Goal: Task Accomplishment & Management: Use online tool/utility

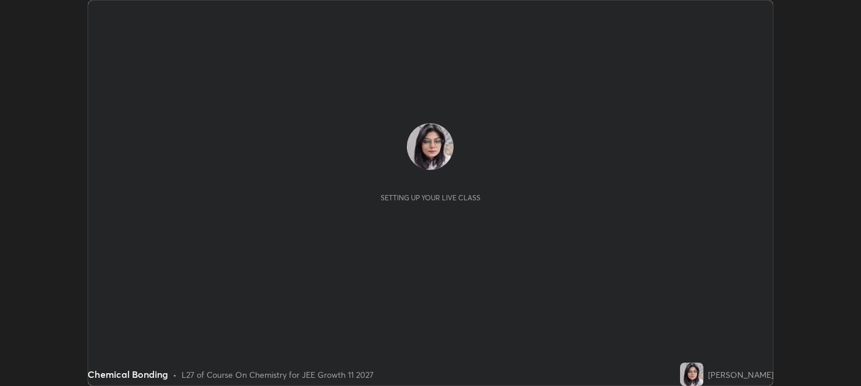
scroll to position [386, 861]
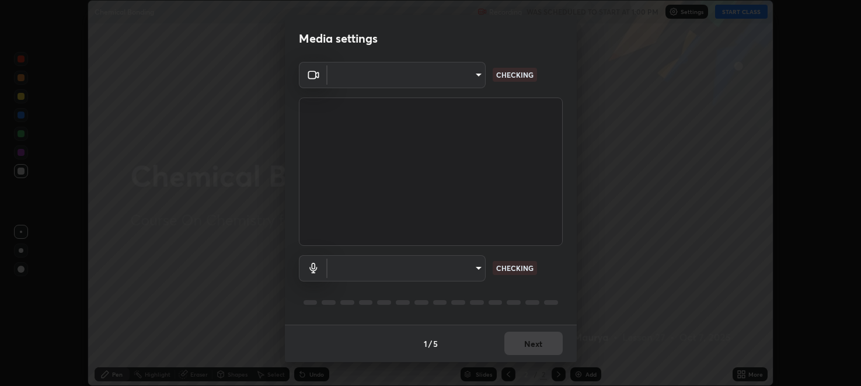
type input "396adf68a45e87636a9ac43ab7e64154f136a741067421ae9c05b97a34768445"
type input "default"
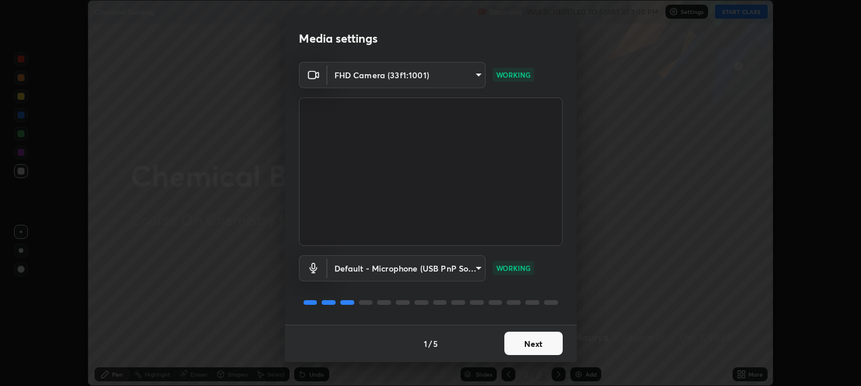
click at [474, 78] on body "Erase all Chemical Bonding Recording WAS SCHEDULED TO START AT 1:00 PM Settings…" at bounding box center [430, 193] width 861 height 386
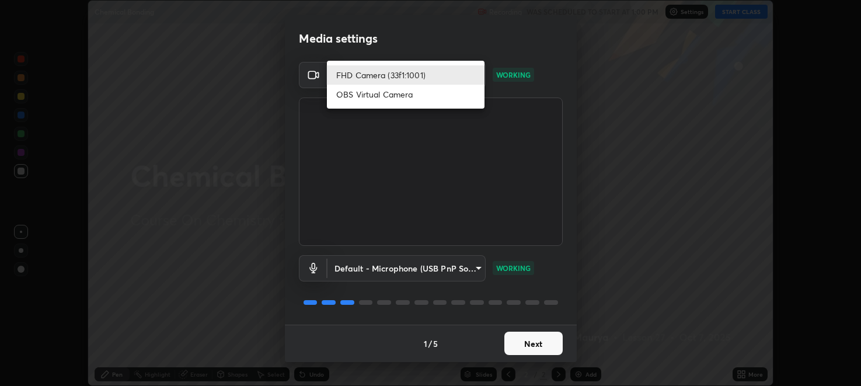
click at [434, 96] on li "OBS Virtual Camera" at bounding box center [406, 94] width 158 height 19
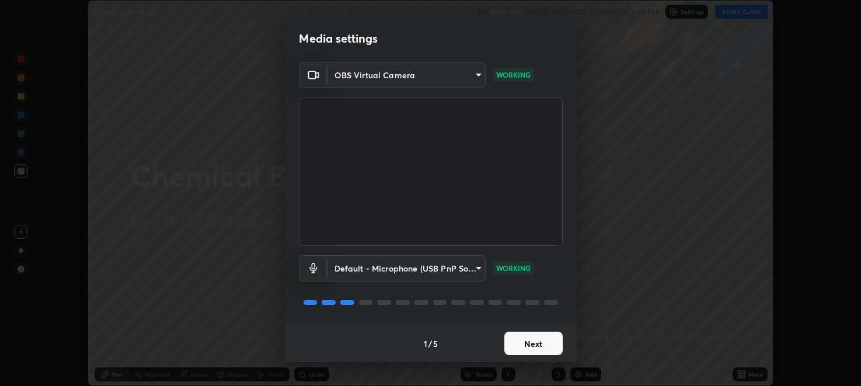
type input "55c90bc99b8c106b224023ba18c553c051e7980c0d6ad28224e3dd8d88035d94"
click at [536, 343] on button "Next" at bounding box center [533, 343] width 58 height 23
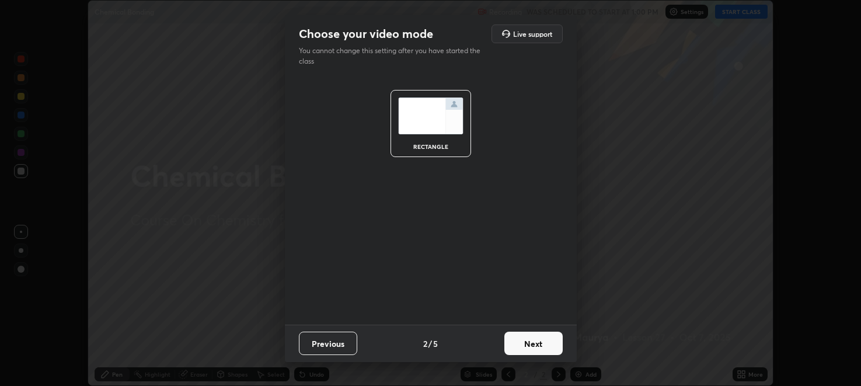
click at [535, 345] on button "Next" at bounding box center [533, 343] width 58 height 23
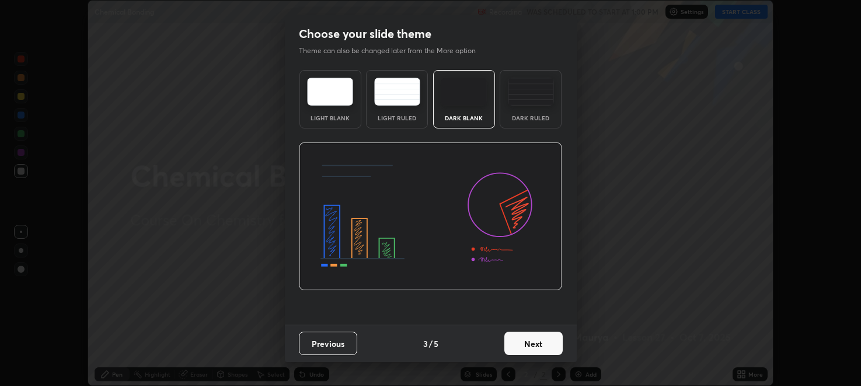
click at [532, 343] on button "Next" at bounding box center [533, 343] width 58 height 23
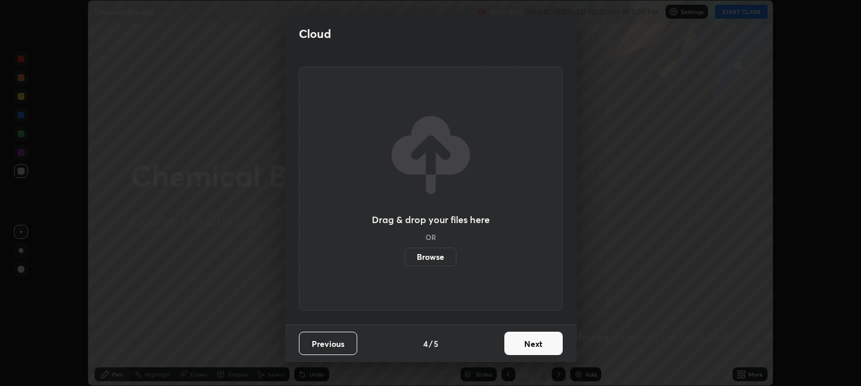
click at [530, 344] on button "Next" at bounding box center [533, 343] width 58 height 23
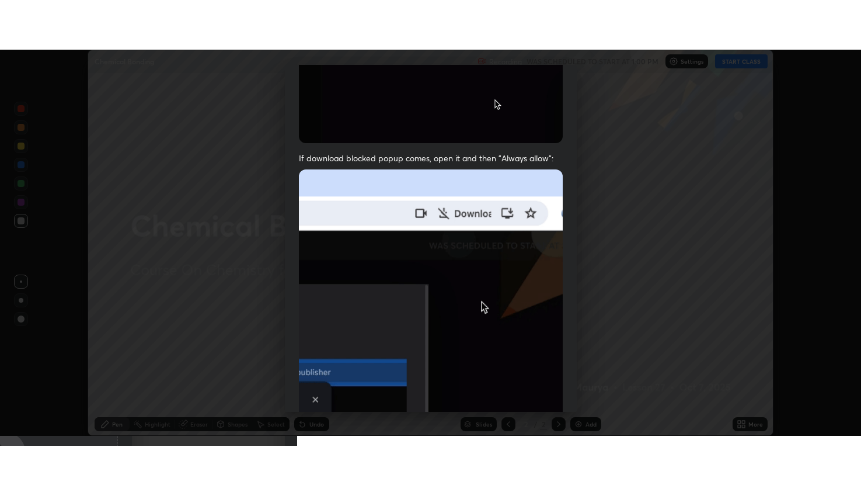
scroll to position [236, 0]
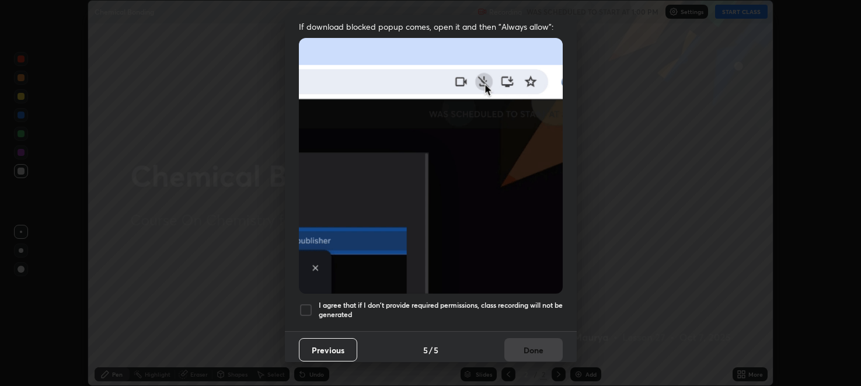
click at [310, 304] on div at bounding box center [306, 310] width 14 height 14
click at [524, 341] on button "Done" at bounding box center [533, 349] width 58 height 23
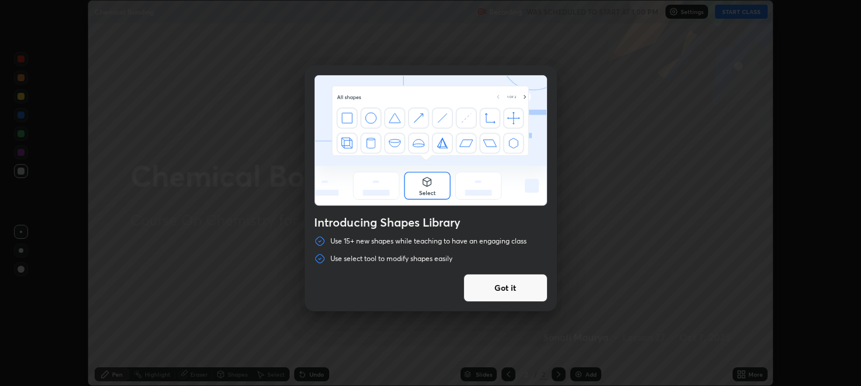
click at [511, 290] on button "Got it" at bounding box center [506, 288] width 84 height 28
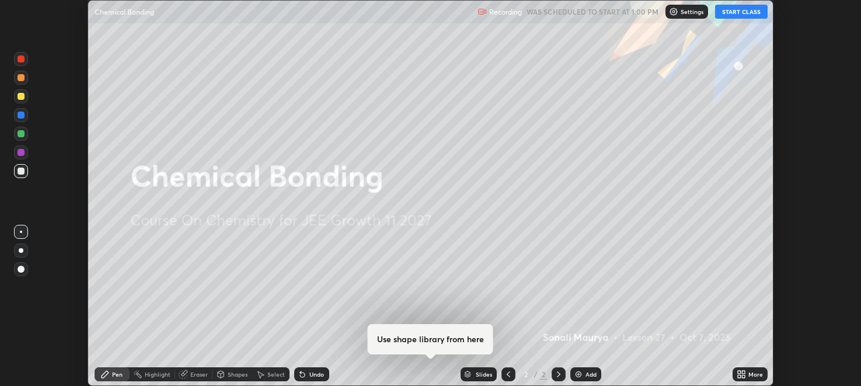
click at [743, 14] on button "START CLASS" at bounding box center [741, 12] width 53 height 14
click at [751, 377] on div "More" at bounding box center [756, 374] width 15 height 6
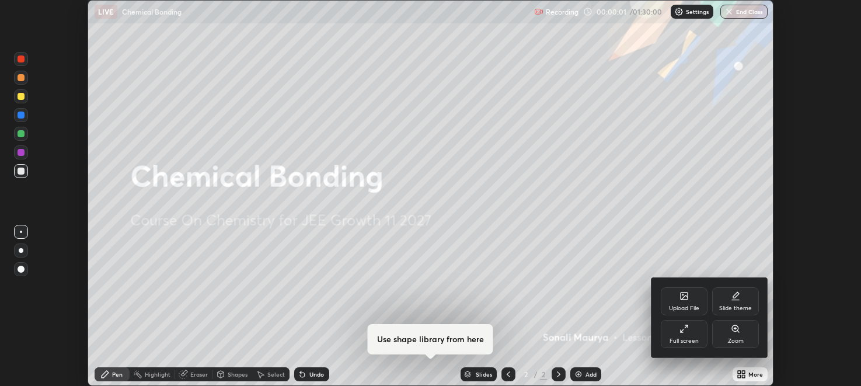
click at [690, 336] on div "Full screen" at bounding box center [684, 334] width 47 height 28
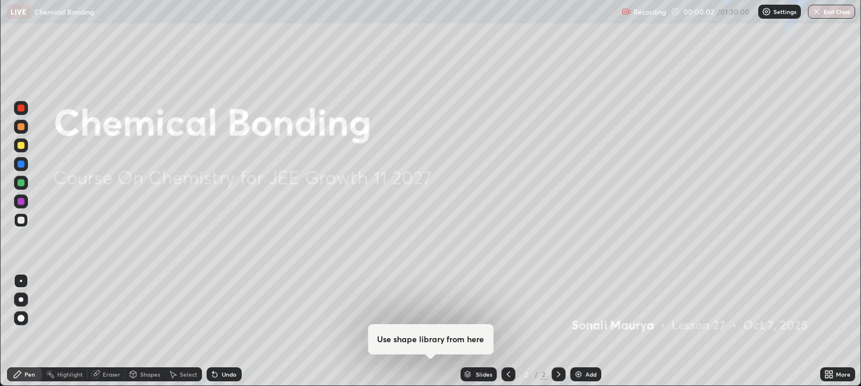
scroll to position [485, 861]
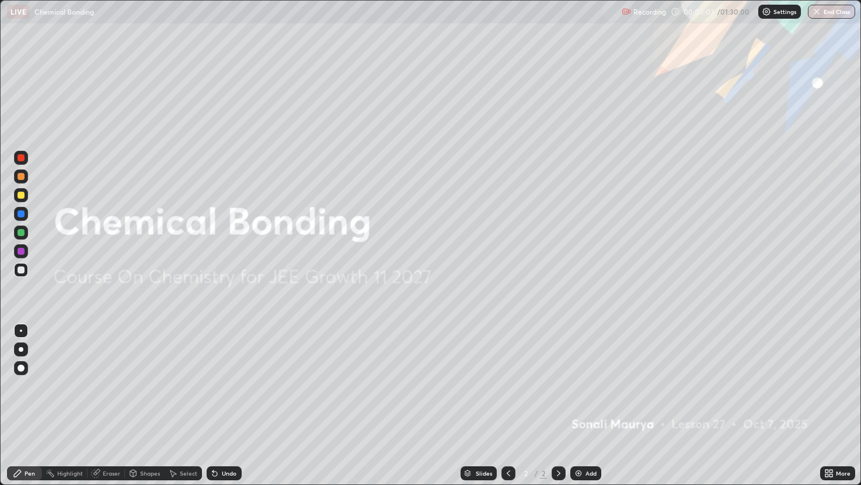
click at [831, 385] on icon at bounding box center [831, 470] width 3 height 3
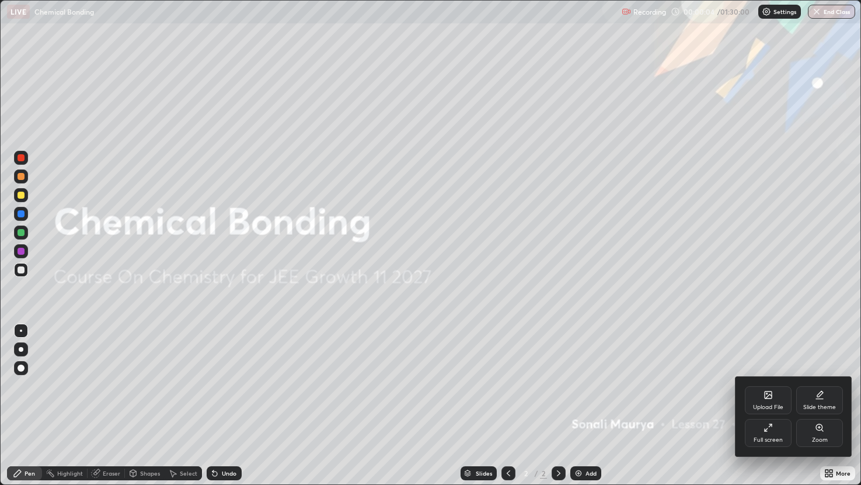
click at [764, 385] on div "Upload File" at bounding box center [768, 400] width 47 height 28
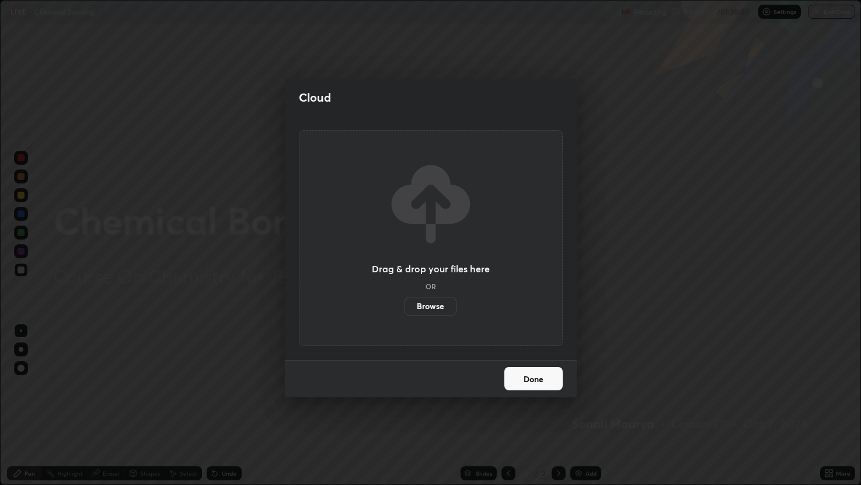
click at [437, 304] on label "Browse" at bounding box center [431, 306] width 52 height 19
click at [405, 304] on input "Browse" at bounding box center [405, 306] width 0 height 19
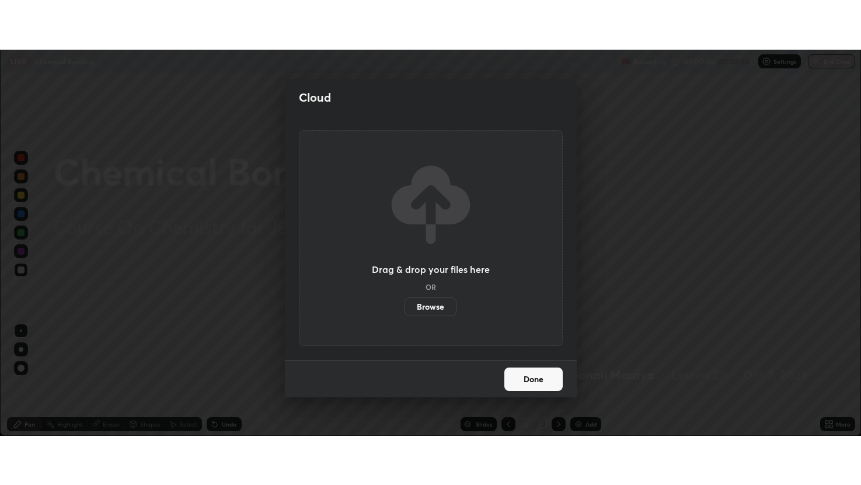
scroll to position [57999, 57524]
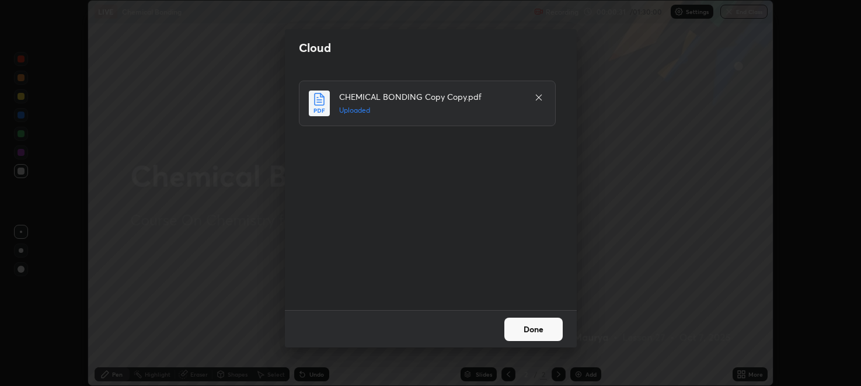
click at [533, 328] on button "Done" at bounding box center [533, 329] width 58 height 23
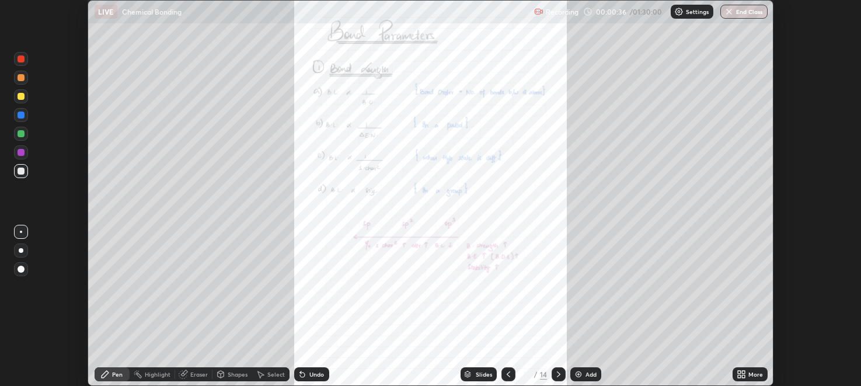
click at [756, 375] on div "More" at bounding box center [756, 374] width 15 height 6
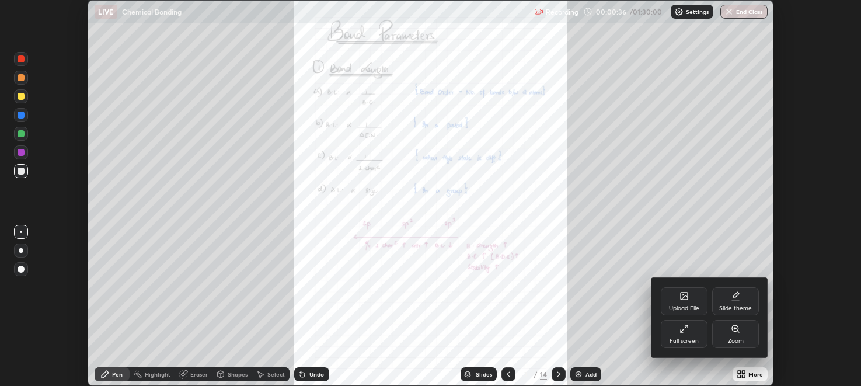
click at [691, 336] on div "Full screen" at bounding box center [684, 334] width 47 height 28
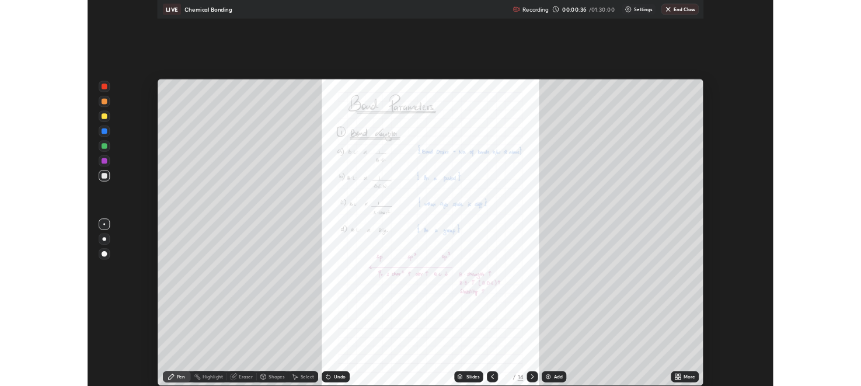
scroll to position [485, 861]
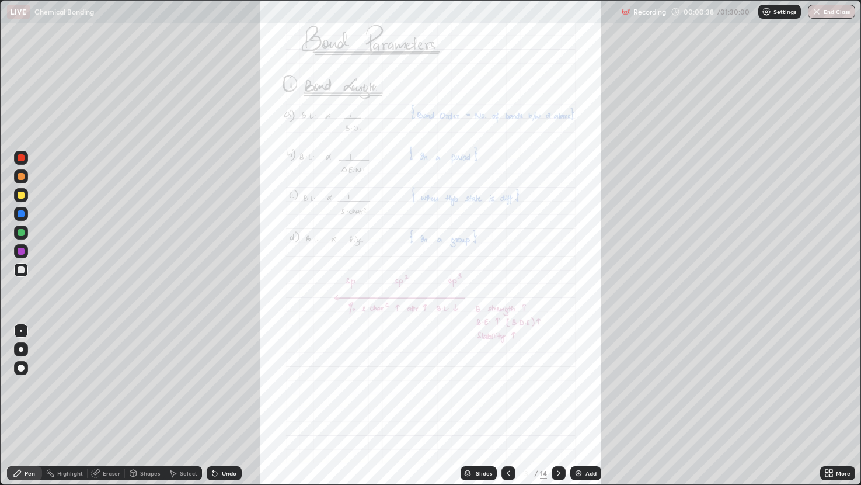
click at [826, 385] on icon at bounding box center [827, 470] width 3 height 3
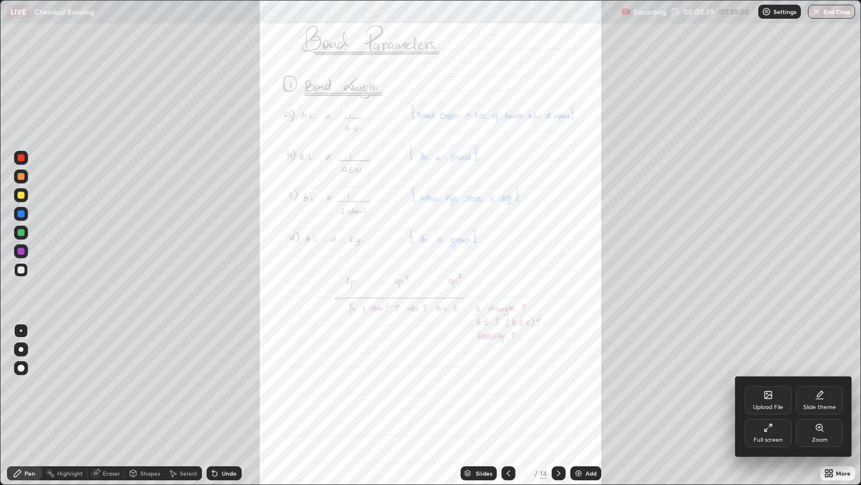
click at [821, 385] on icon at bounding box center [819, 427] width 6 height 6
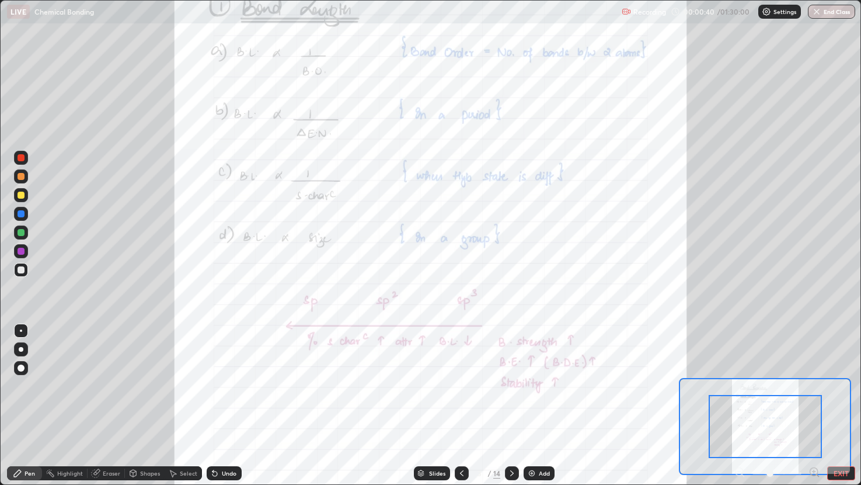
click at [814, 385] on icon at bounding box center [814, 471] width 3 height 0
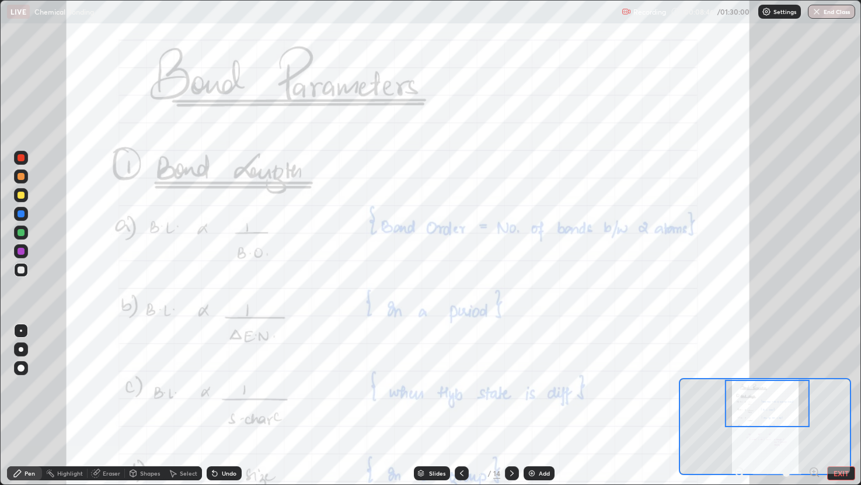
click at [20, 215] on div at bounding box center [21, 213] width 7 height 7
click at [21, 158] on div at bounding box center [21, 157] width 7 height 7
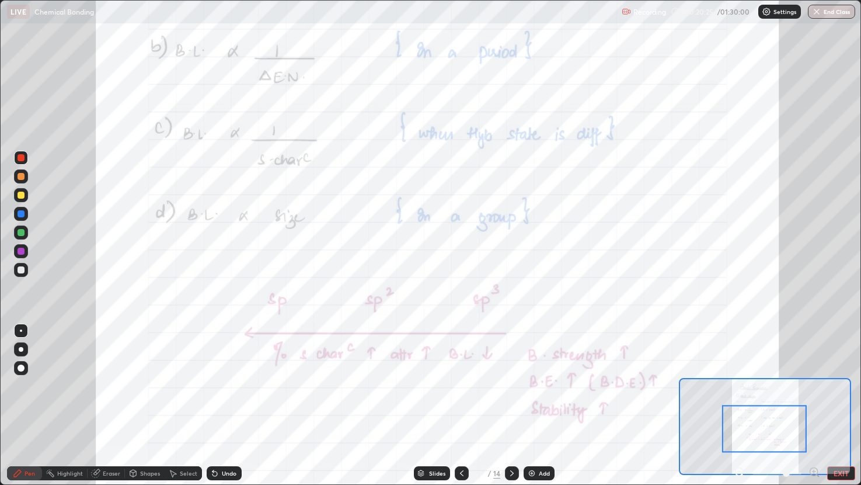
click at [21, 252] on div at bounding box center [21, 251] width 7 height 7
click at [512, 385] on icon at bounding box center [511, 472] width 9 height 9
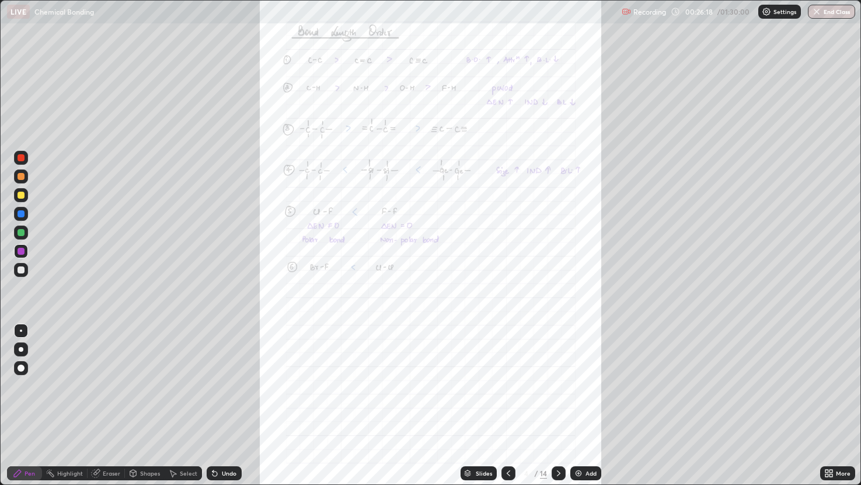
click at [832, 385] on icon at bounding box center [831, 470] width 3 height 3
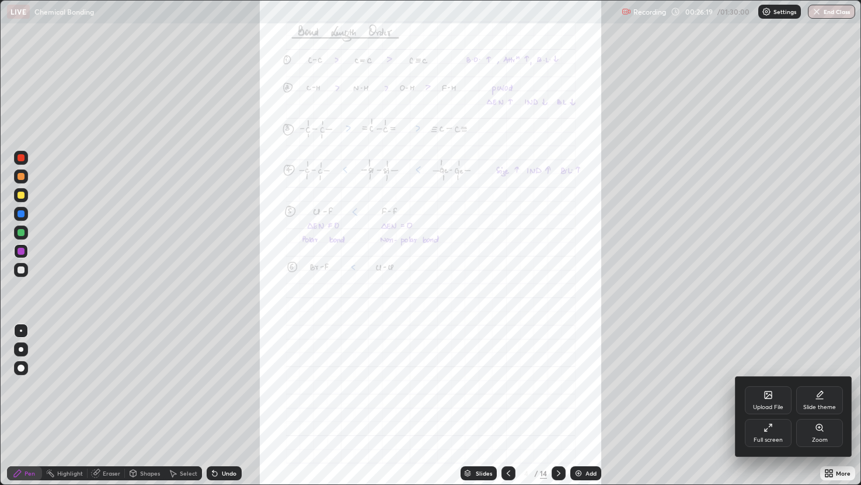
click at [821, 385] on icon at bounding box center [819, 427] width 9 height 9
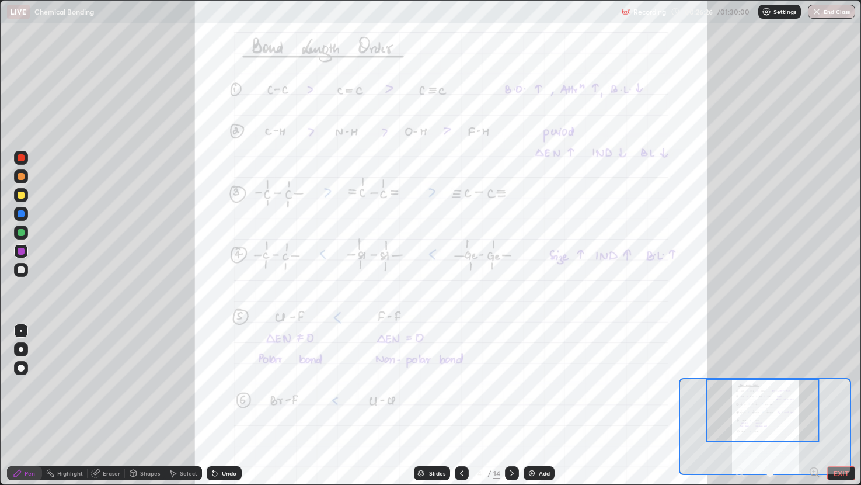
click at [814, 385] on icon at bounding box center [814, 471] width 3 height 0
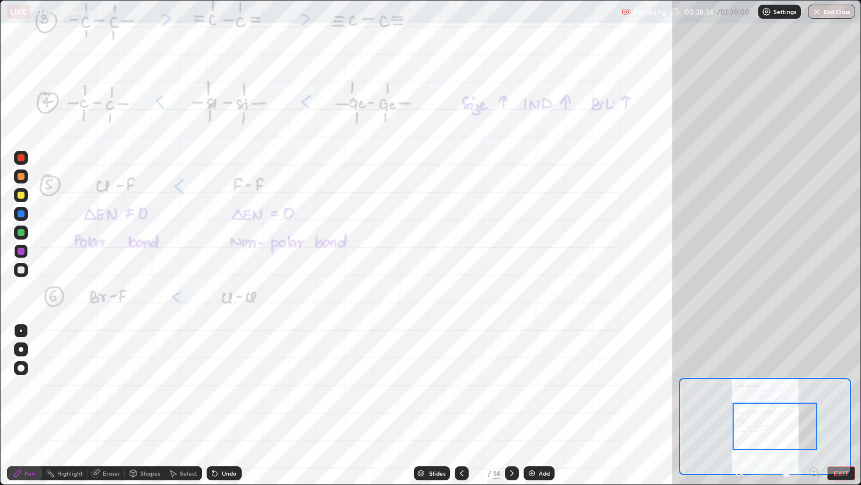
click at [22, 155] on div at bounding box center [21, 157] width 7 height 7
click at [26, 213] on div at bounding box center [21, 214] width 14 height 14
click at [539, 385] on div "Add" at bounding box center [544, 473] width 11 height 6
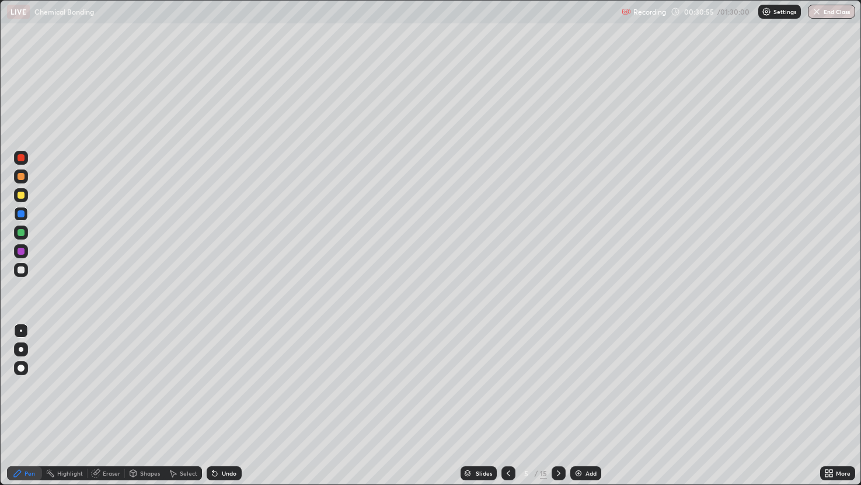
click at [511, 385] on icon at bounding box center [508, 472] width 9 height 9
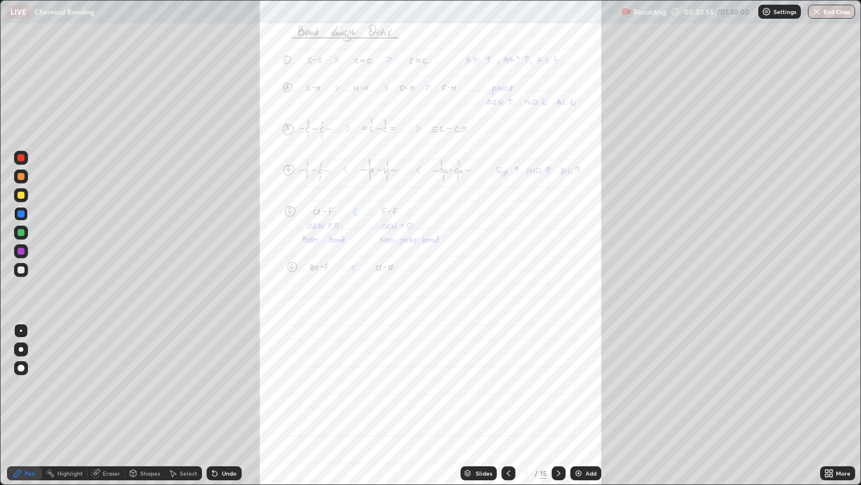
click at [558, 385] on icon at bounding box center [558, 472] width 9 height 9
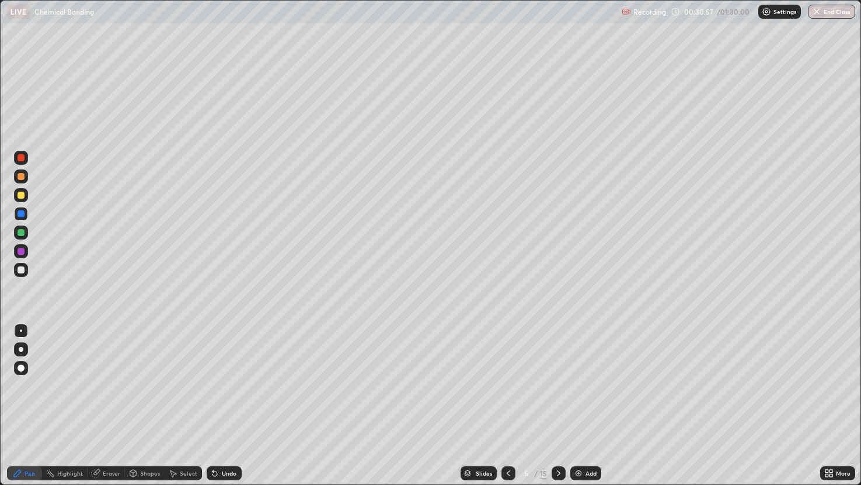
click at [558, 385] on icon at bounding box center [558, 472] width 9 height 9
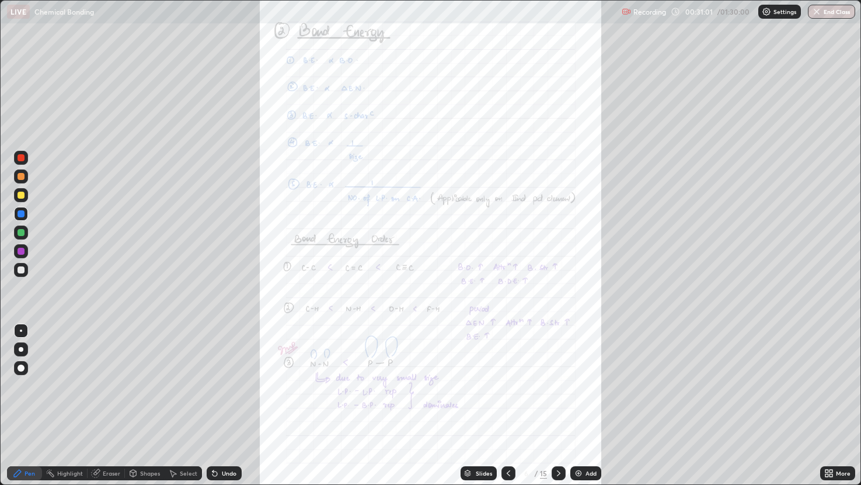
click at [836, 385] on div "More" at bounding box center [837, 473] width 35 height 14
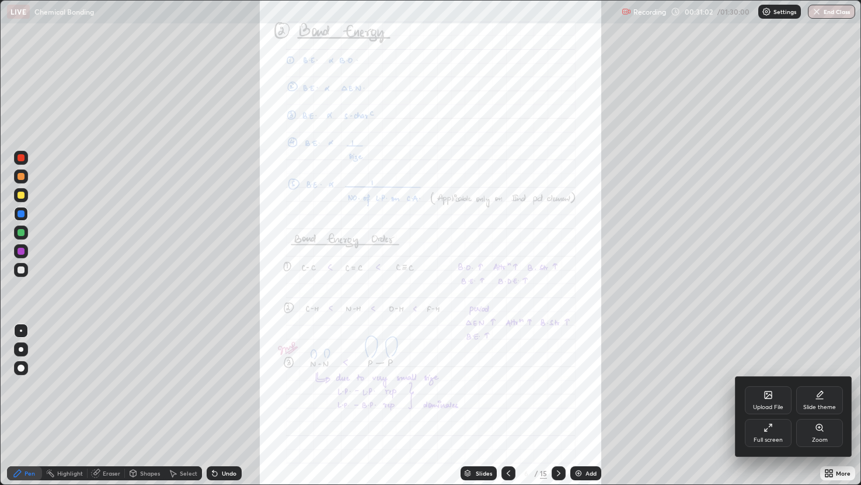
click at [822, 385] on icon at bounding box center [822, 430] width 2 height 2
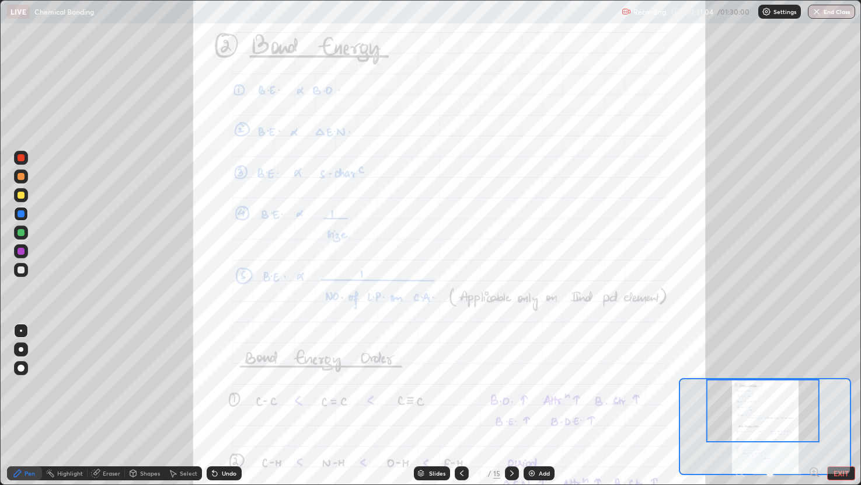
click at [818, 385] on div "Pen Highlight Eraser Shapes Select Undo Slides 6 / 15 Add EXIT" at bounding box center [430, 472] width 861 height 23
click at [814, 385] on icon at bounding box center [814, 471] width 3 height 0
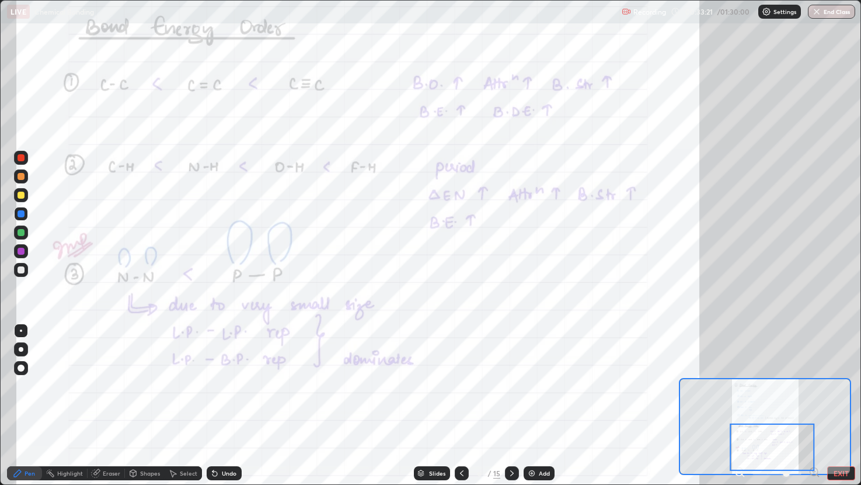
click at [461, 385] on icon at bounding box center [461, 472] width 9 height 9
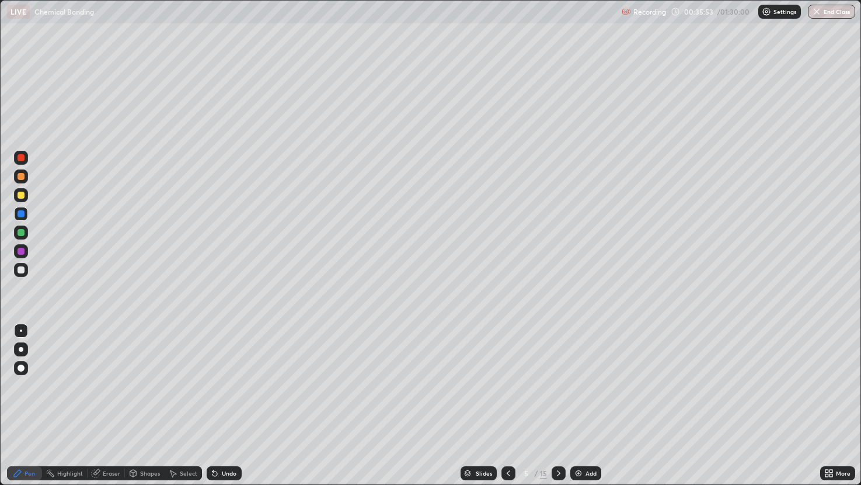
click at [25, 249] on div at bounding box center [21, 251] width 14 height 14
click at [558, 385] on icon at bounding box center [558, 472] width 9 height 9
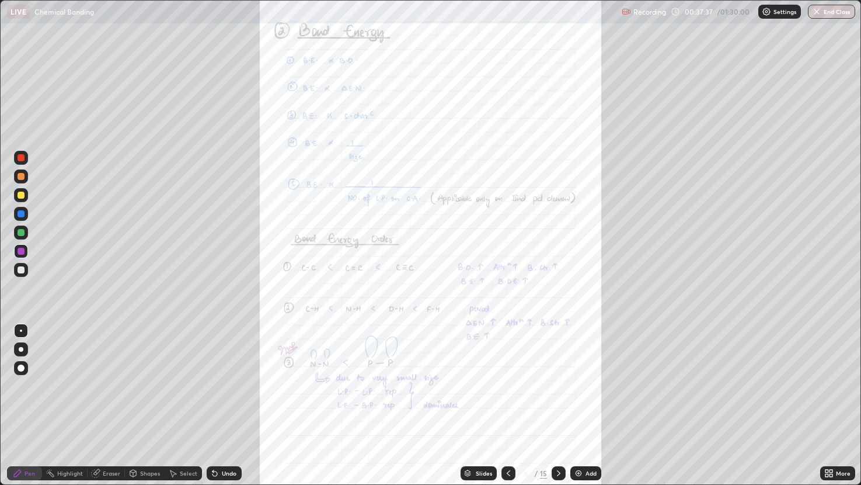
click at [832, 385] on icon at bounding box center [831, 475] width 3 height 3
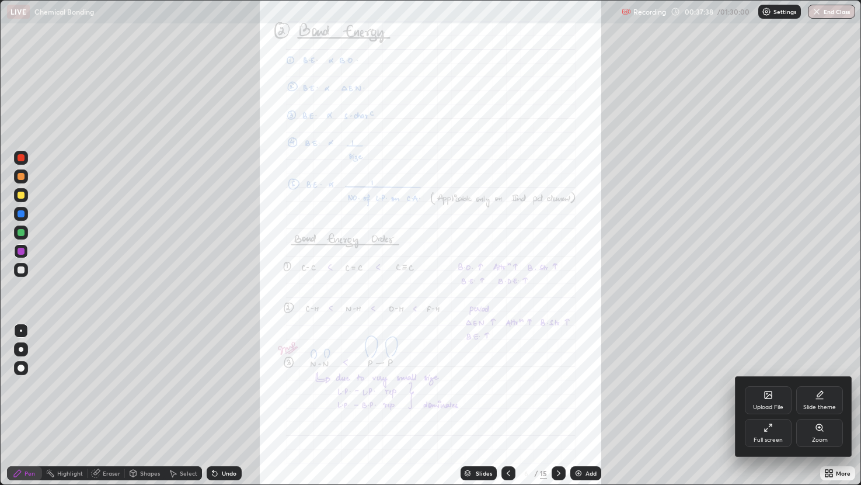
click at [816, 385] on div "Zoom" at bounding box center [819, 433] width 47 height 28
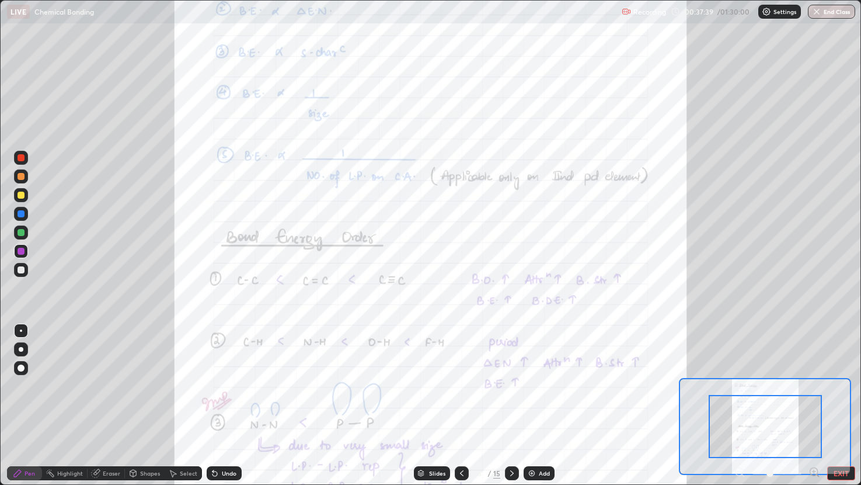
click at [814, 385] on icon at bounding box center [815, 472] width 12 height 12
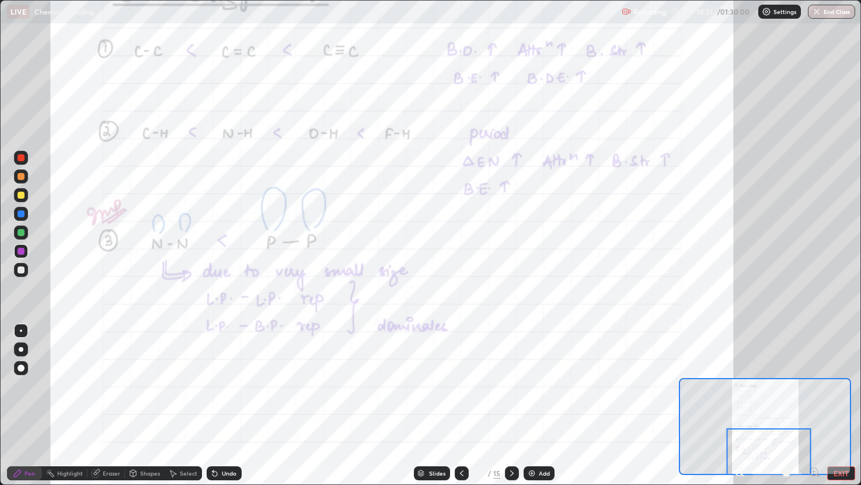
click at [513, 385] on icon at bounding box center [511, 472] width 9 height 9
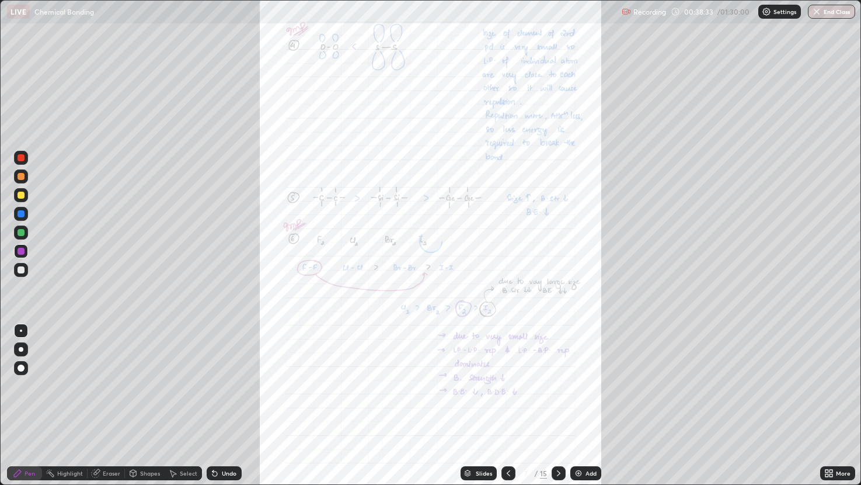
click at [831, 385] on icon at bounding box center [831, 470] width 3 height 3
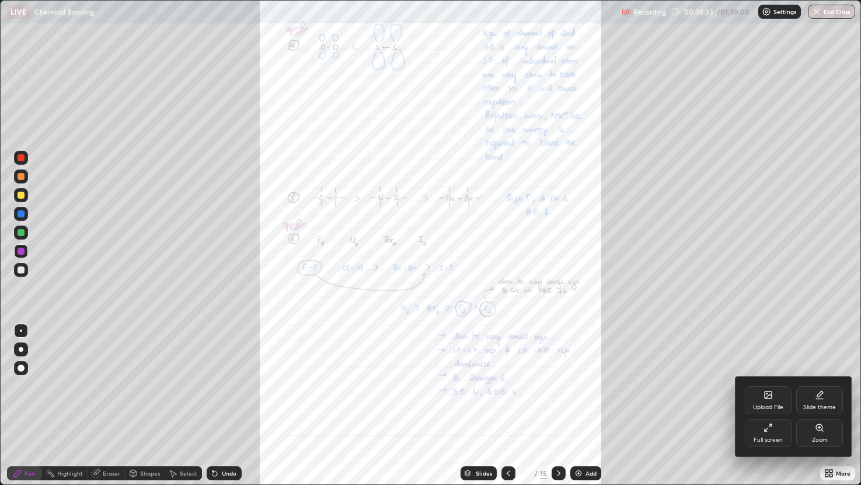
click at [819, 385] on icon at bounding box center [819, 427] width 0 height 2
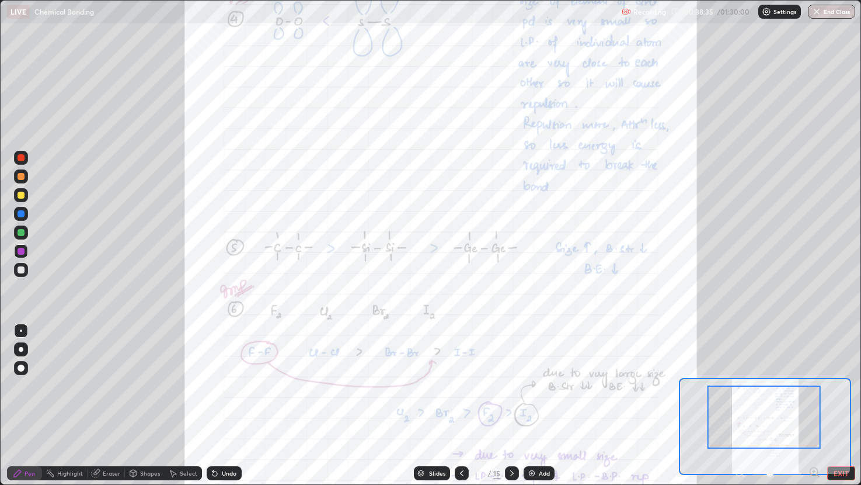
click at [814, 385] on icon at bounding box center [814, 471] width 3 height 0
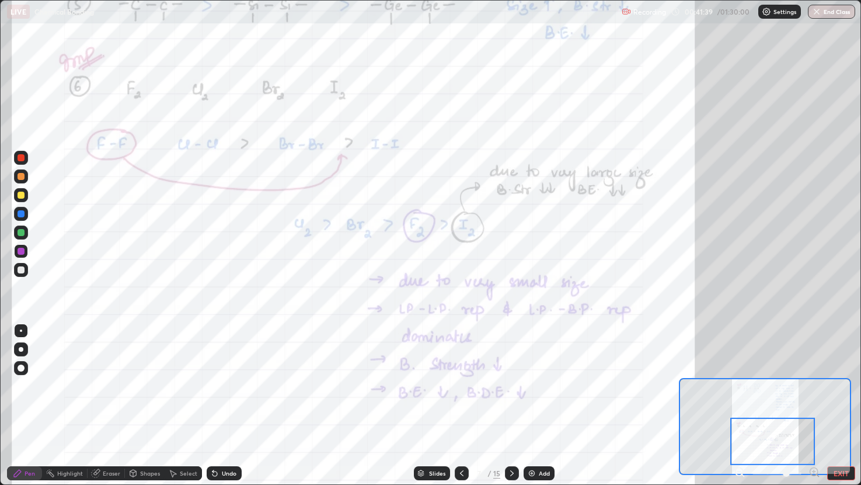
click at [511, 385] on icon at bounding box center [511, 472] width 9 height 9
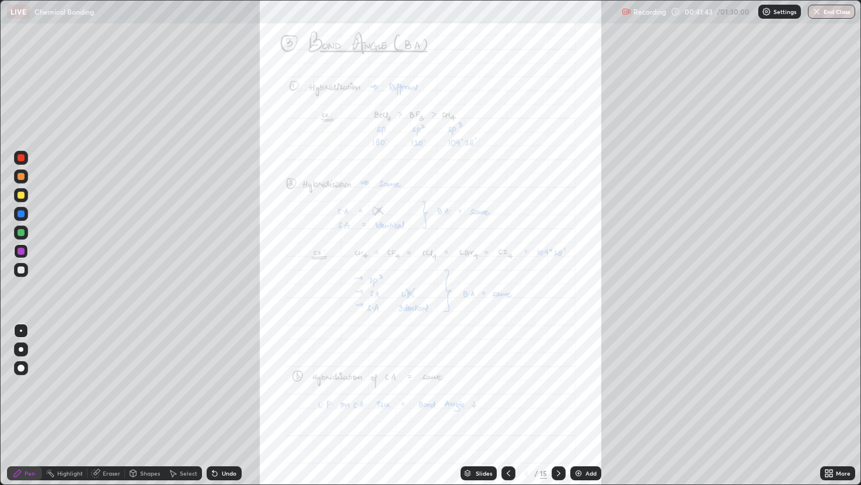
click at [813, 385] on div "Slides 8 / 15 Add" at bounding box center [531, 472] width 579 height 23
click at [840, 385] on div "More" at bounding box center [843, 473] width 15 height 6
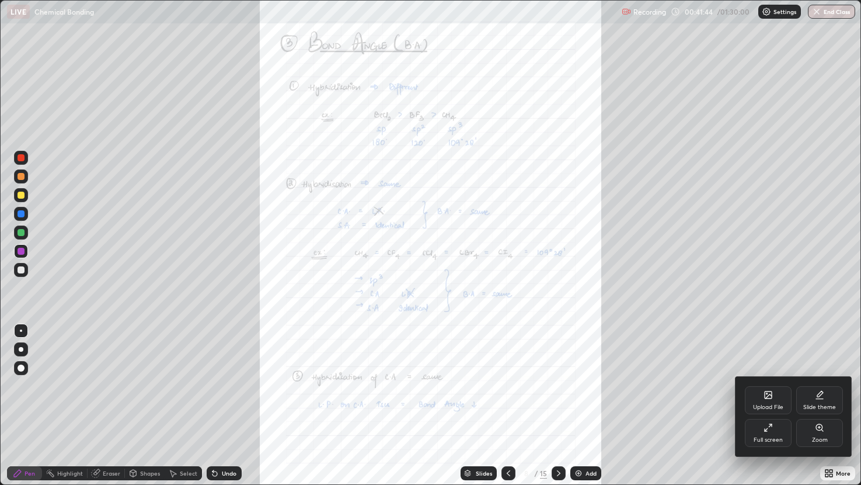
click at [824, 385] on div "Zoom" at bounding box center [819, 433] width 47 height 28
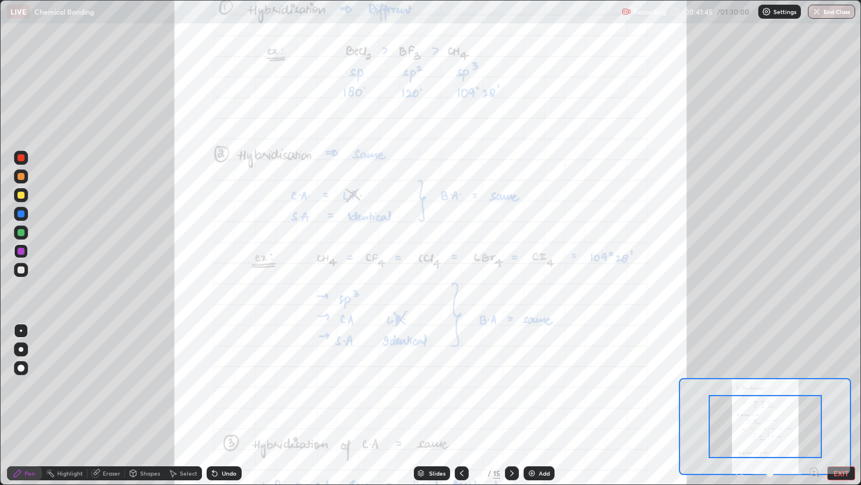
click at [817, 385] on icon at bounding box center [818, 475] width 2 height 2
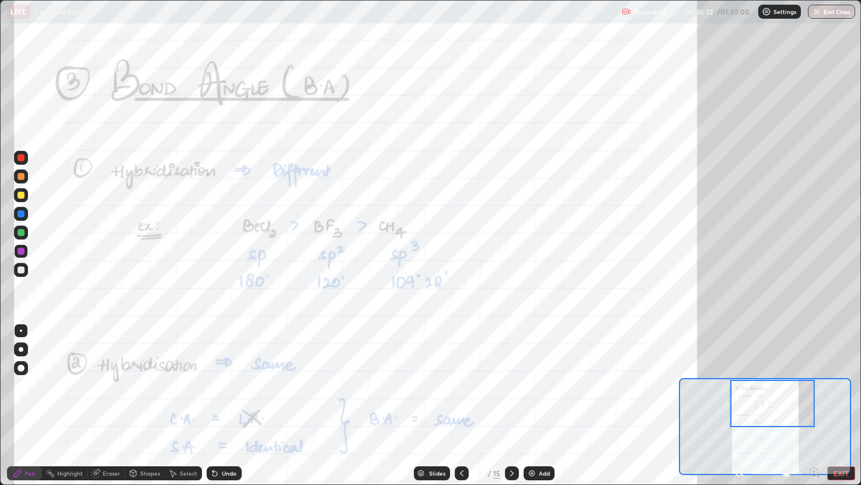
click at [768, 385] on div at bounding box center [772, 403] width 85 height 47
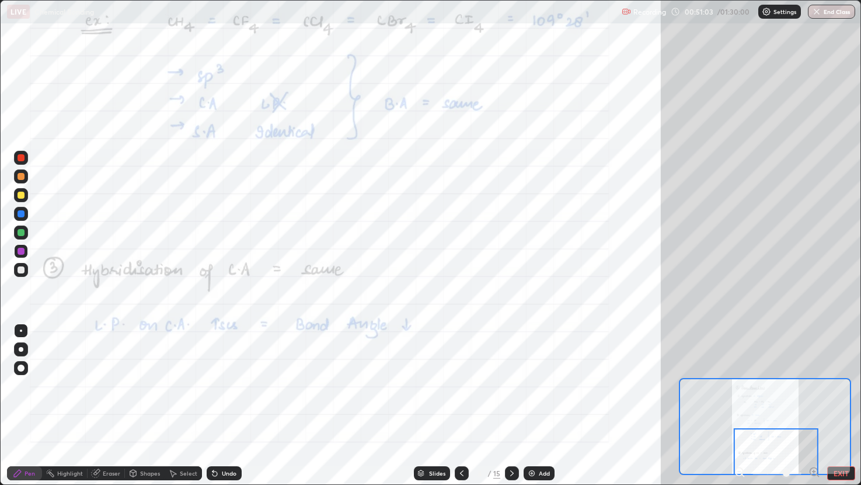
click at [517, 385] on div at bounding box center [512, 473] width 14 height 14
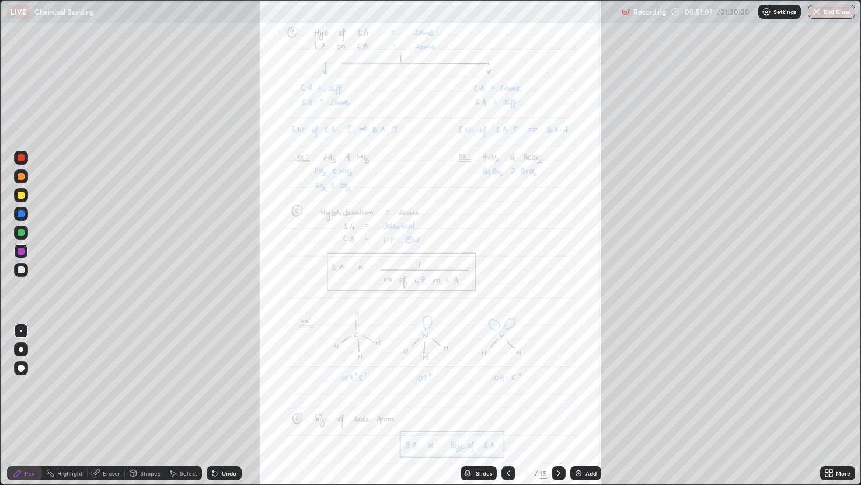
click at [824, 385] on div "More" at bounding box center [837, 473] width 35 height 14
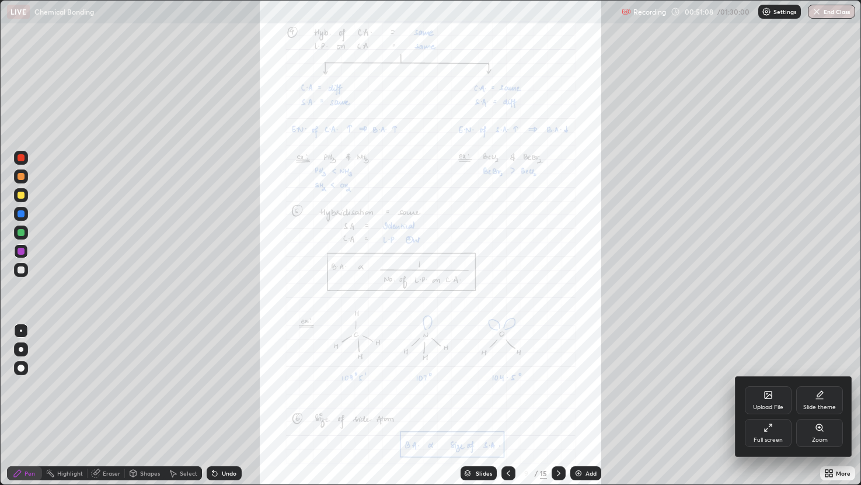
click at [827, 385] on div "Zoom" at bounding box center [819, 433] width 47 height 28
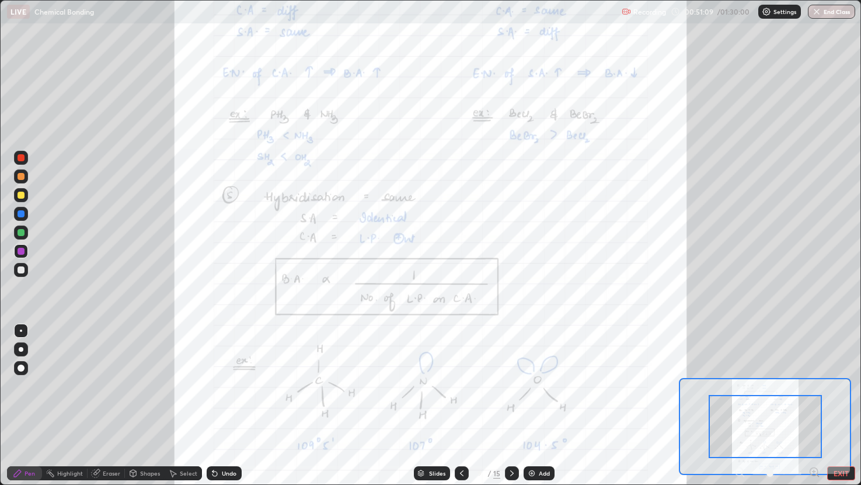
click at [814, 385] on icon at bounding box center [814, 471] width 3 height 0
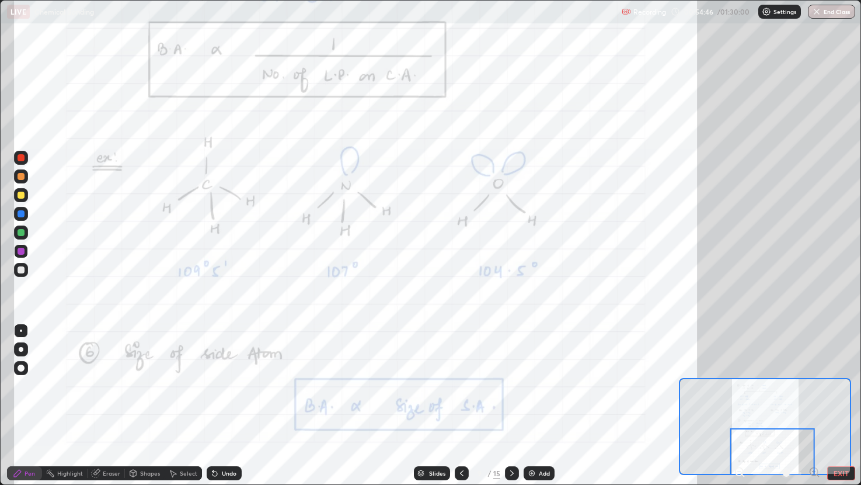
click at [511, 385] on icon at bounding box center [511, 472] width 9 height 9
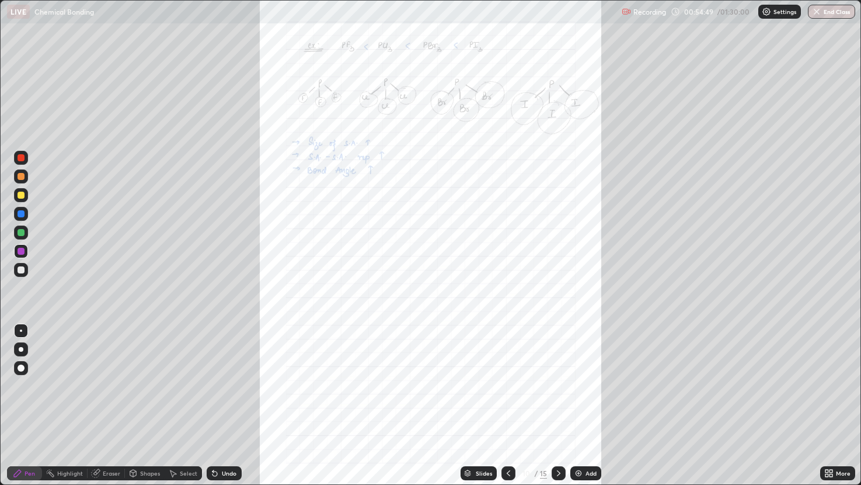
click at [841, 385] on div "More" at bounding box center [843, 473] width 15 height 6
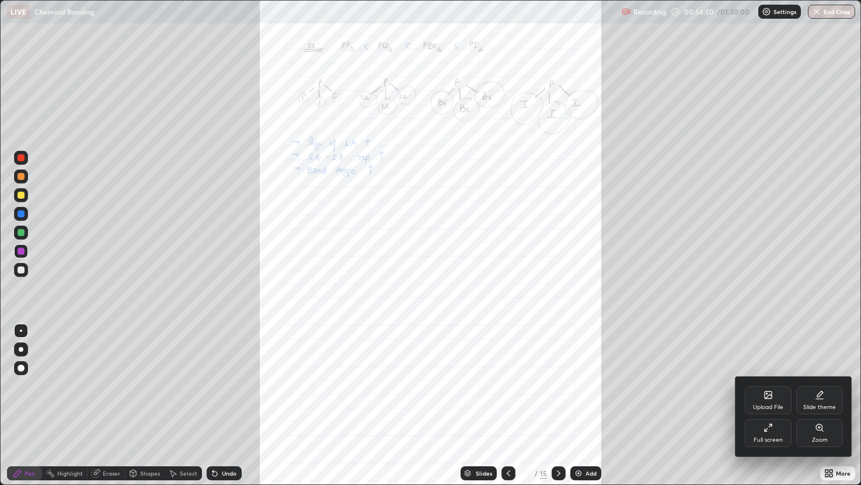
click at [815, 385] on div "Zoom" at bounding box center [819, 433] width 47 height 28
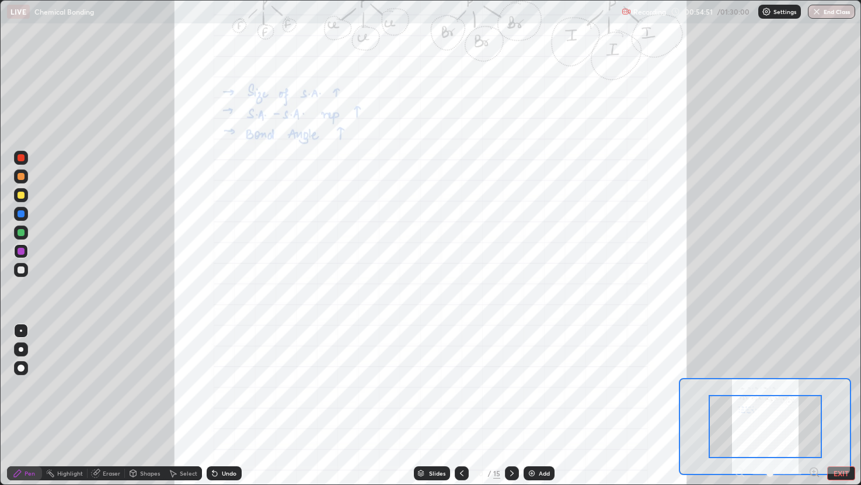
click at [810, 385] on icon at bounding box center [815, 472] width 12 height 12
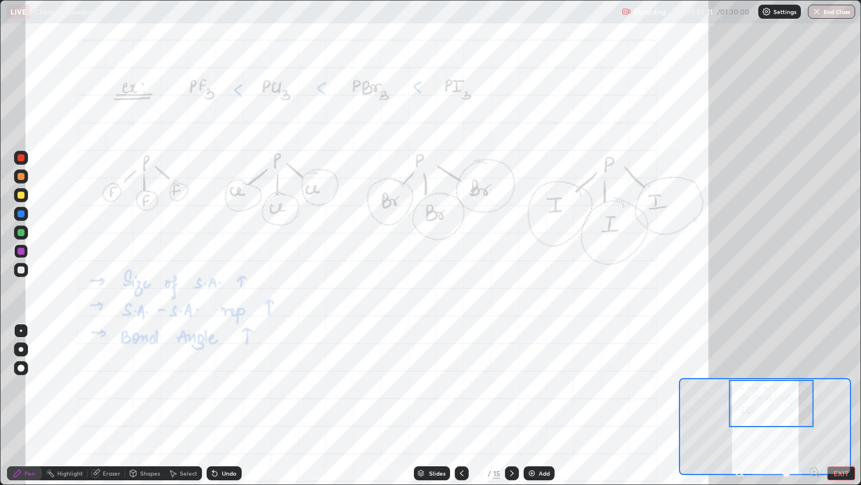
click at [511, 385] on icon at bounding box center [511, 472] width 9 height 9
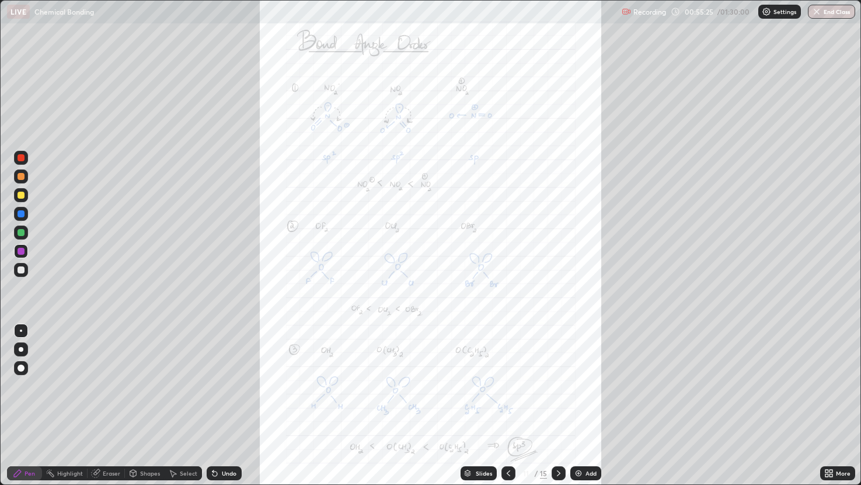
click at [835, 385] on div "More" at bounding box center [837, 473] width 35 height 14
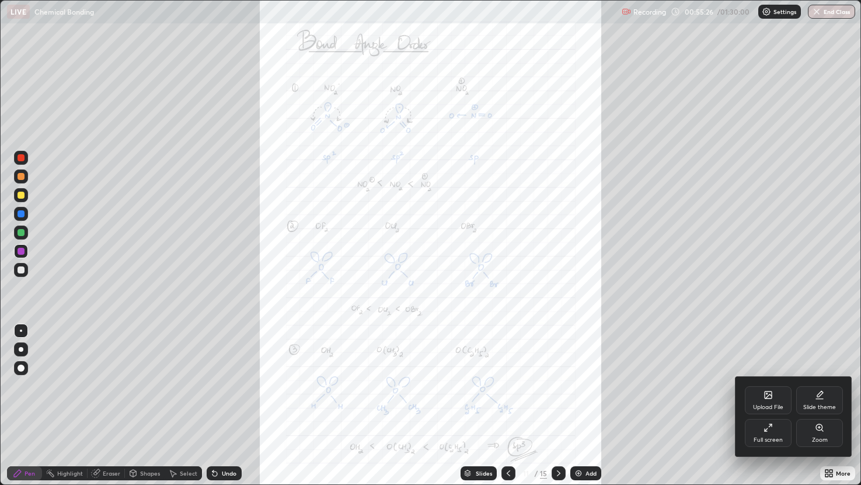
click at [820, 385] on div "Zoom" at bounding box center [819, 433] width 47 height 28
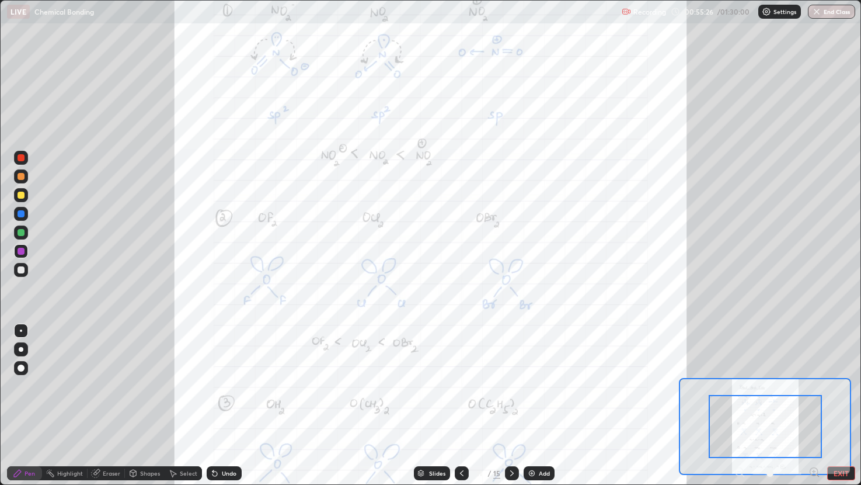
click at [814, 385] on icon at bounding box center [814, 471] width 0 height 3
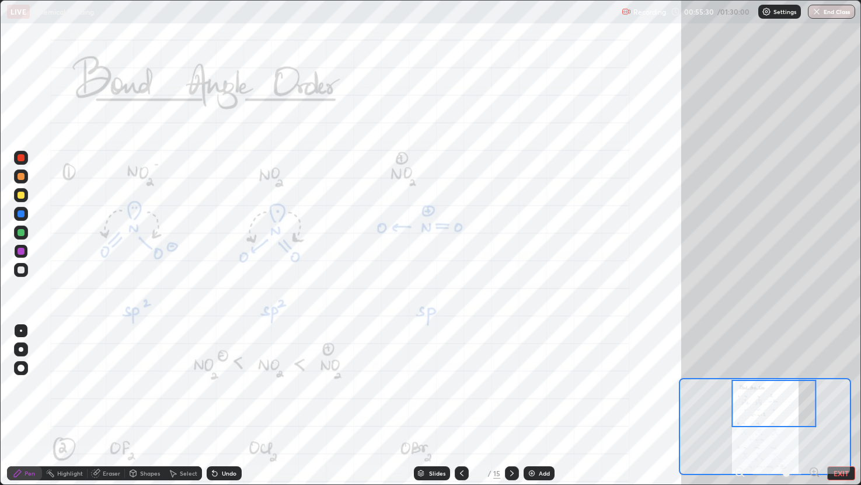
click at [786, 385] on div at bounding box center [774, 403] width 85 height 47
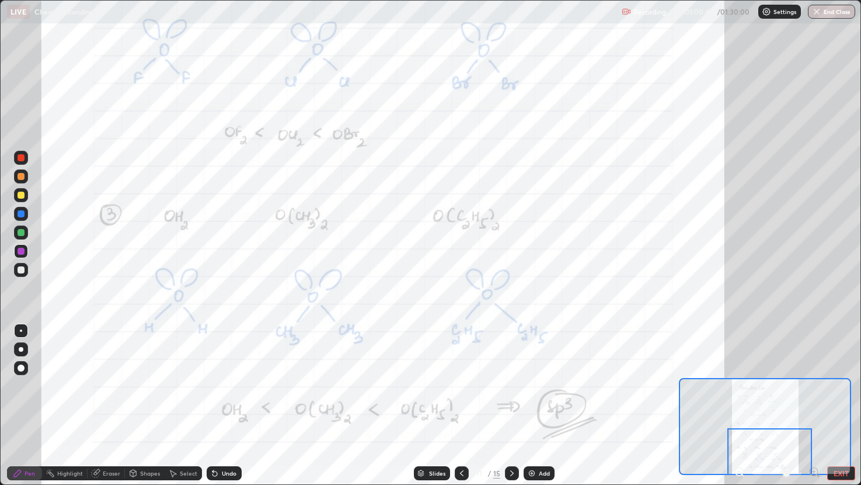
click at [511, 385] on icon at bounding box center [511, 472] width 9 height 9
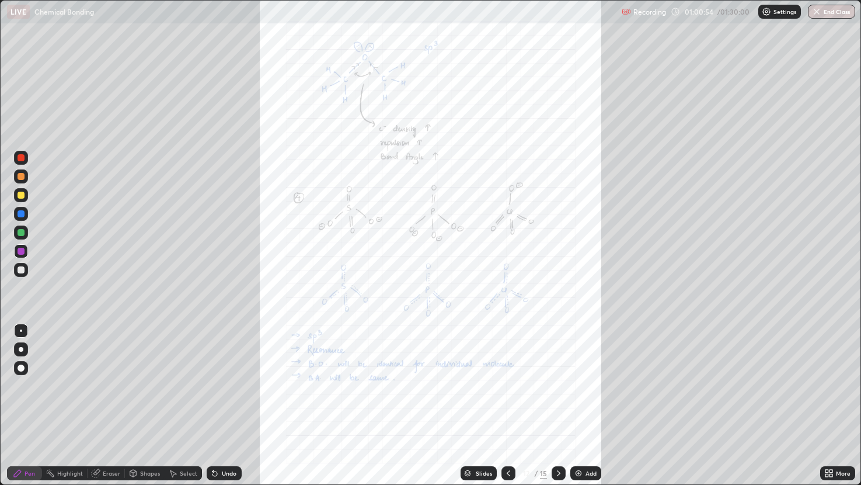
click at [841, 385] on div "More" at bounding box center [843, 473] width 15 height 6
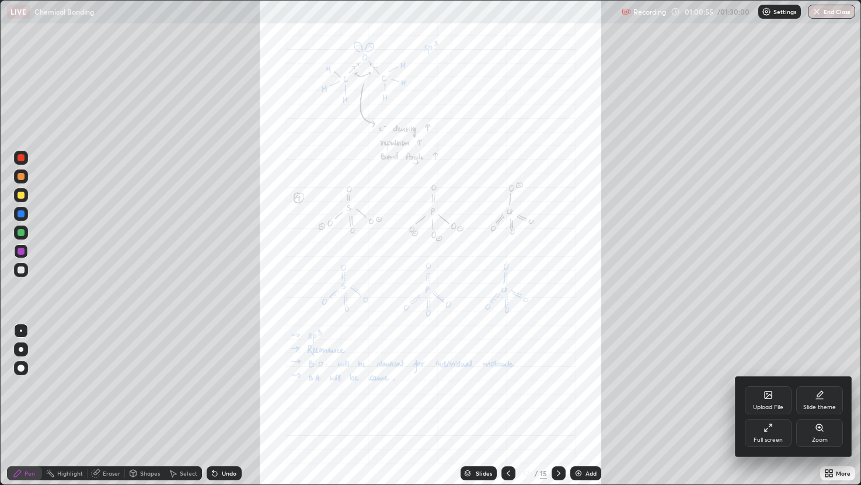
click at [822, 385] on icon at bounding box center [822, 430] width 2 height 2
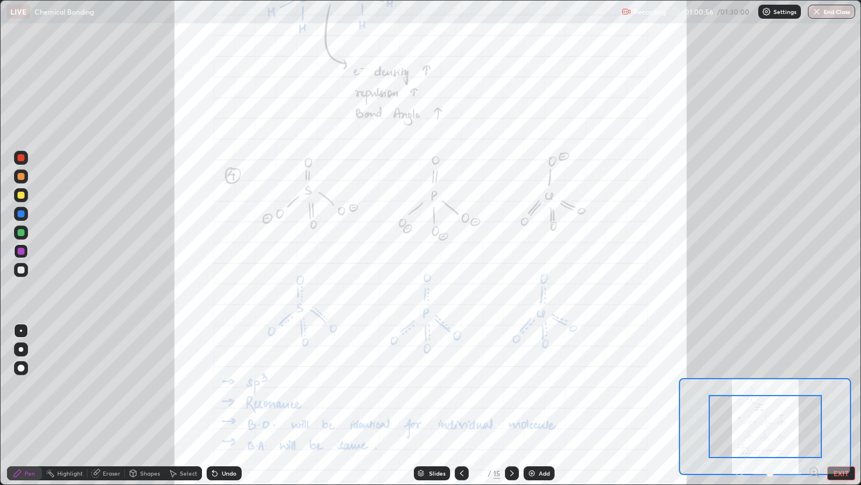
click at [814, 385] on icon at bounding box center [814, 471] width 0 height 3
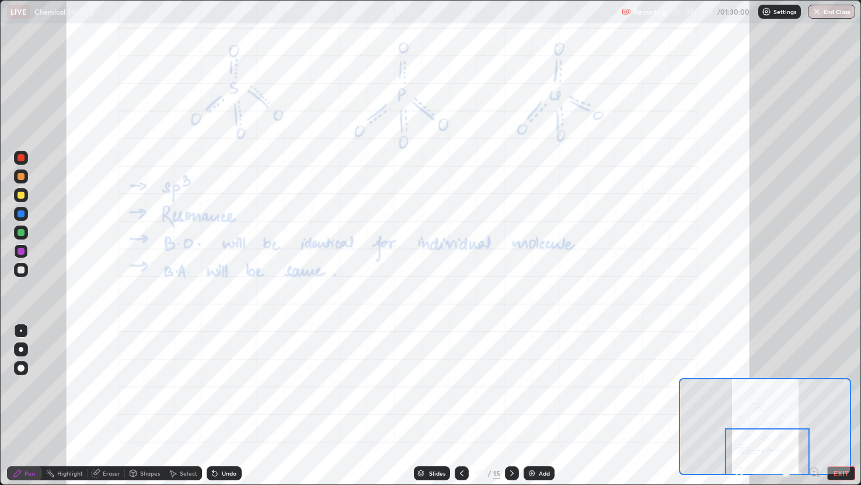
click at [517, 385] on div at bounding box center [512, 472] width 14 height 23
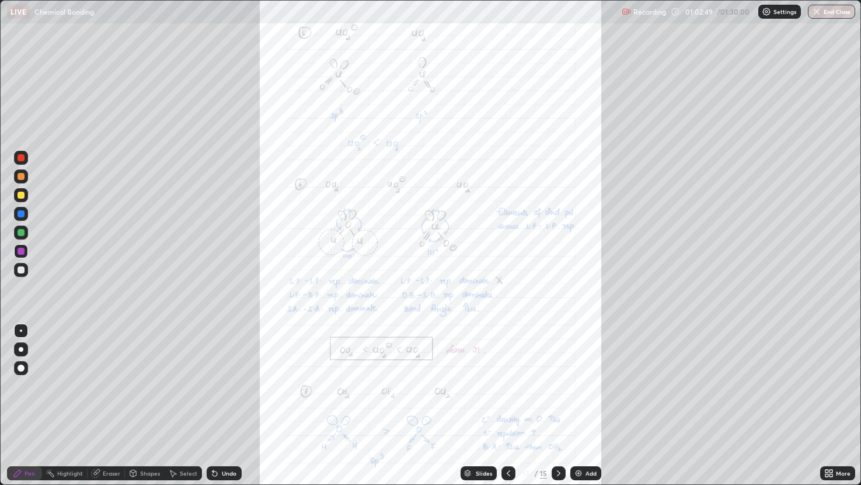
click at [558, 385] on icon at bounding box center [558, 472] width 9 height 9
click at [510, 385] on icon at bounding box center [508, 472] width 9 height 9
click at [837, 385] on div "More" at bounding box center [843, 473] width 15 height 6
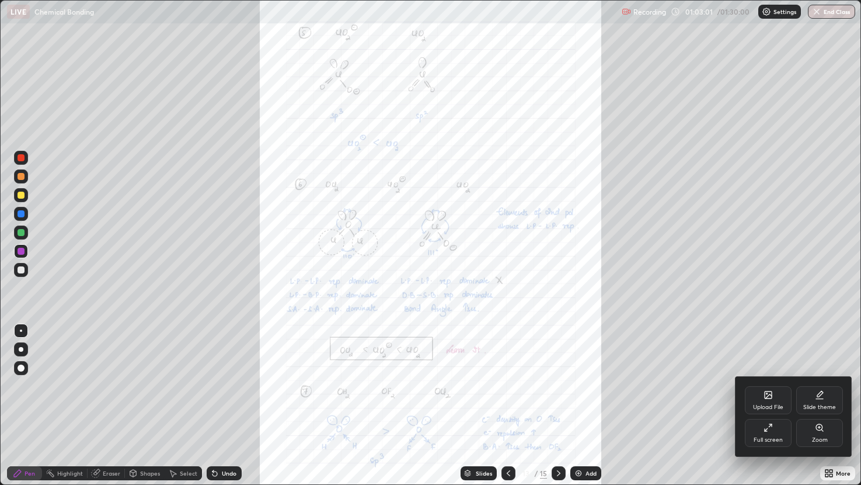
click at [820, 385] on div "Zoom" at bounding box center [819, 433] width 47 height 28
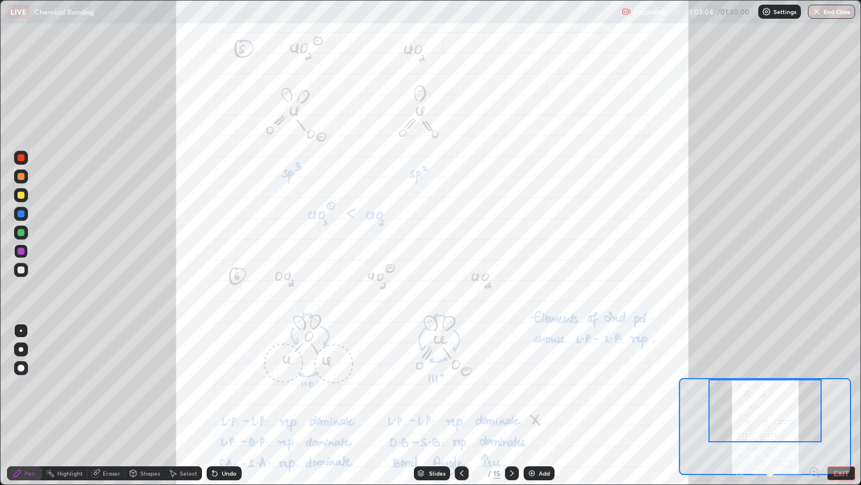
click at [817, 385] on icon at bounding box center [818, 475] width 2 height 2
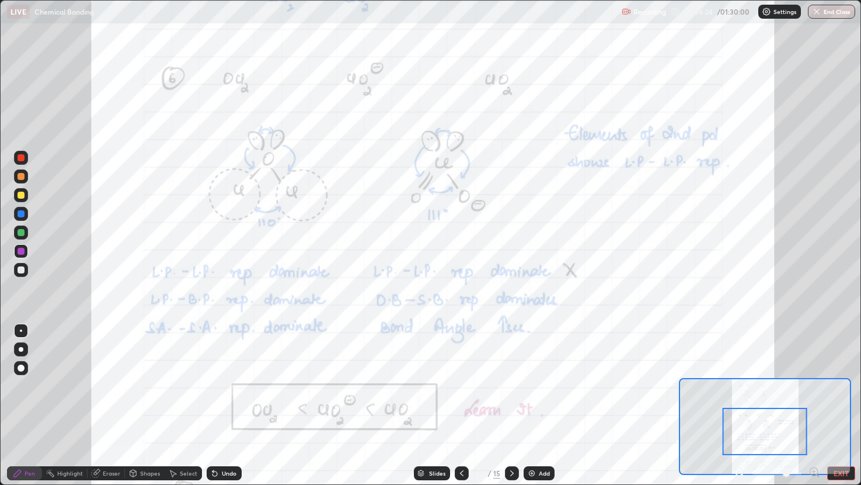
click at [505, 385] on div at bounding box center [512, 473] width 14 height 14
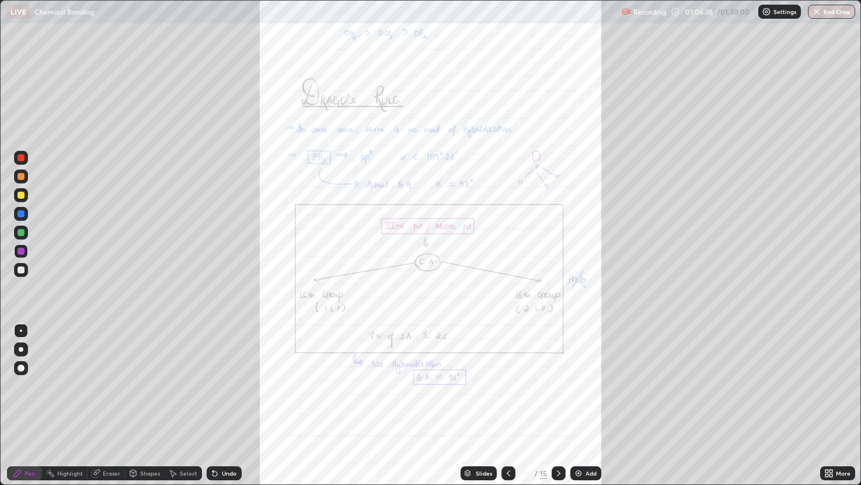
click at [509, 385] on icon at bounding box center [508, 472] width 9 height 9
click at [827, 385] on icon at bounding box center [827, 470] width 3 height 3
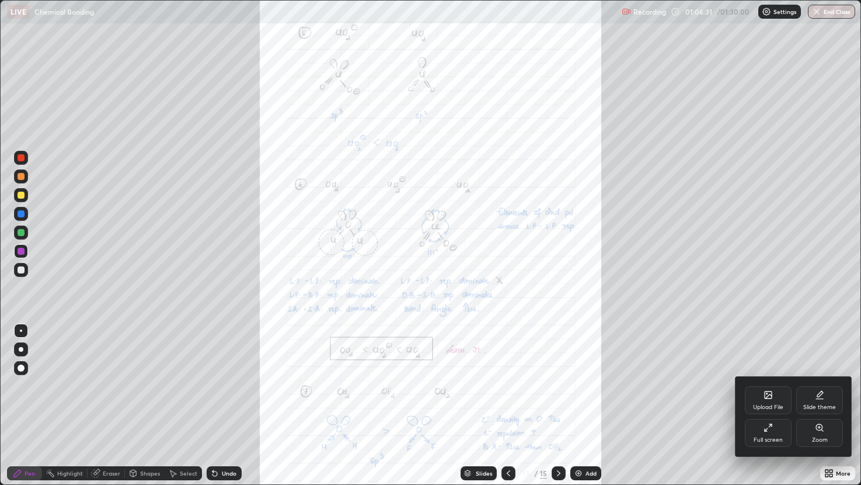
click at [822, 385] on div "Zoom" at bounding box center [819, 433] width 47 height 28
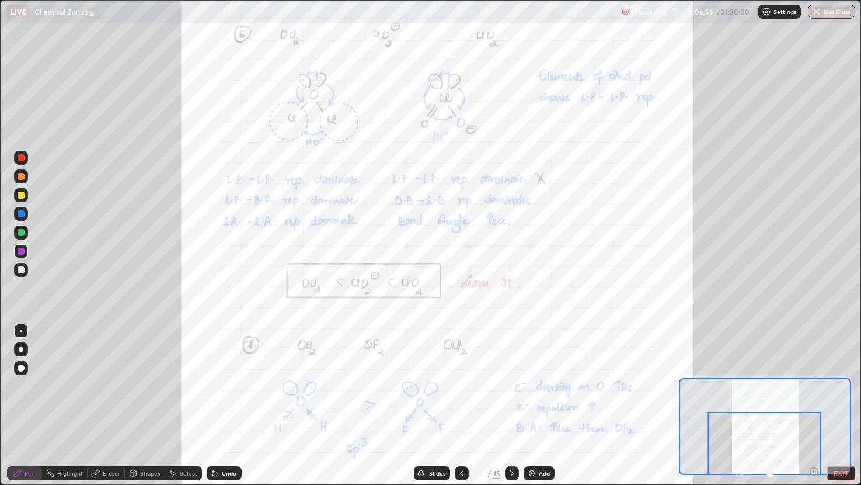
click at [515, 385] on icon at bounding box center [511, 472] width 9 height 9
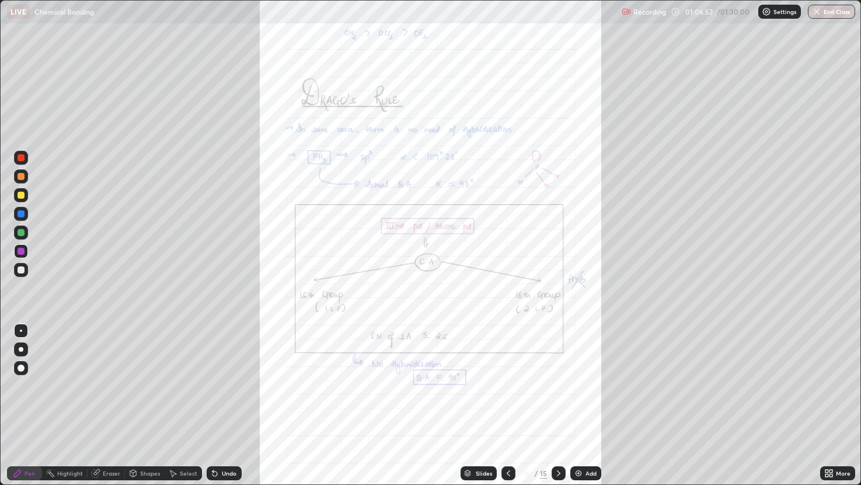
click at [561, 385] on div at bounding box center [559, 472] width 14 height 23
click at [557, 385] on icon at bounding box center [558, 472] width 9 height 9
click at [508, 385] on icon at bounding box center [508, 472] width 9 height 9
click at [837, 385] on div "More" at bounding box center [843, 473] width 15 height 6
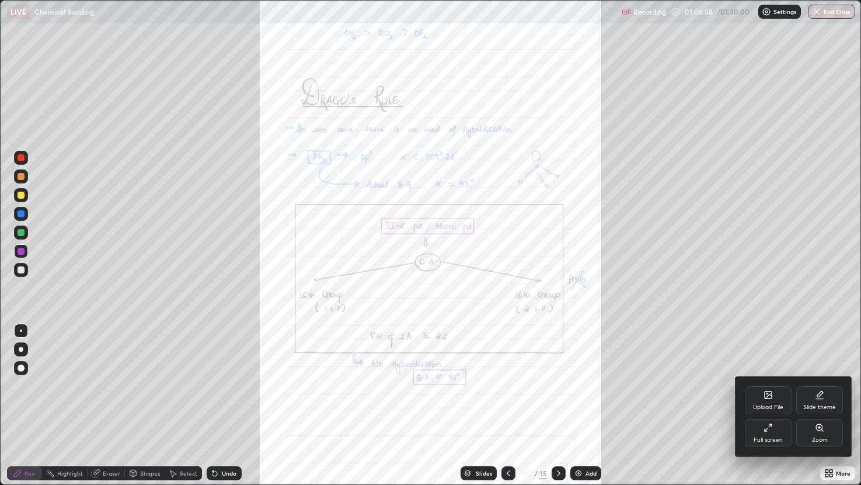
click at [816, 385] on div "Zoom" at bounding box center [819, 433] width 47 height 28
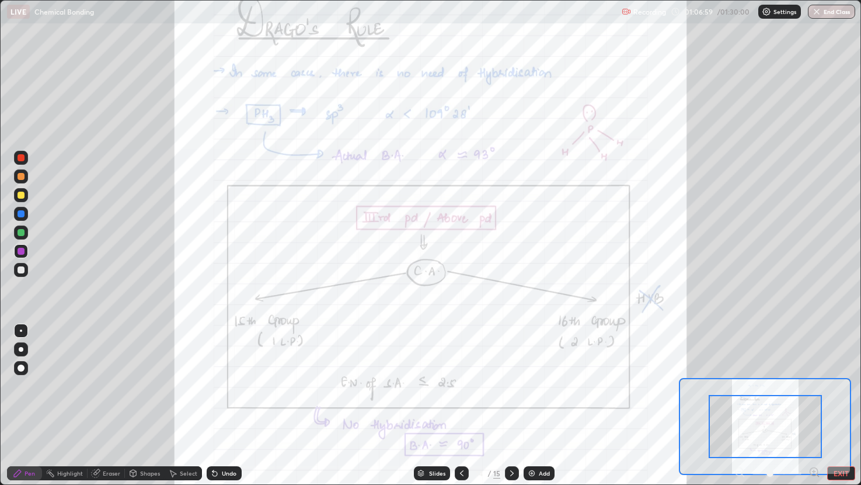
click at [814, 385] on icon at bounding box center [814, 471] width 3 height 0
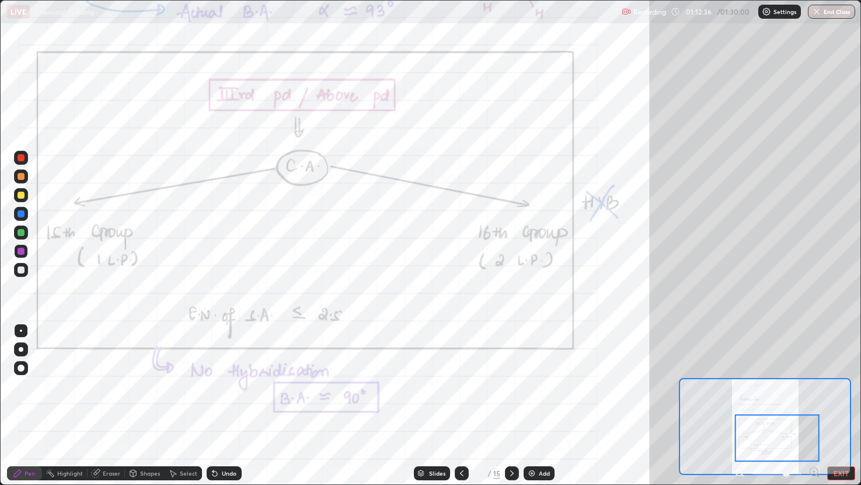
click at [514, 385] on div at bounding box center [512, 472] width 14 height 23
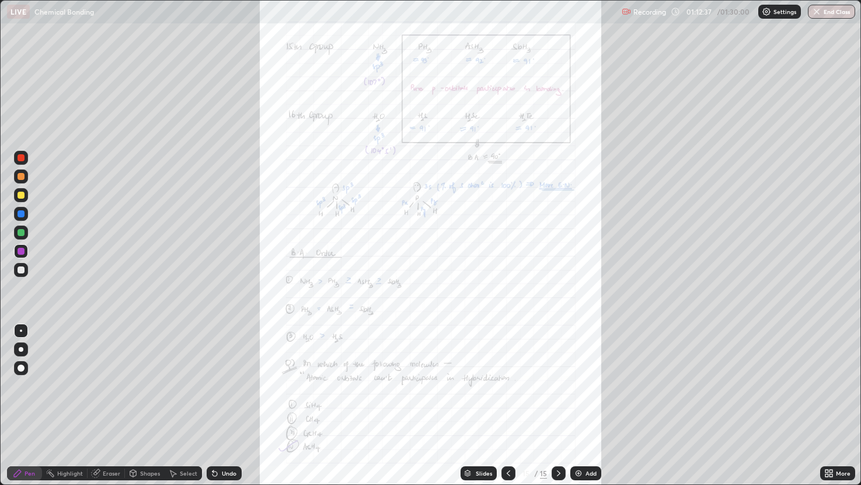
click at [831, 385] on icon at bounding box center [831, 470] width 3 height 3
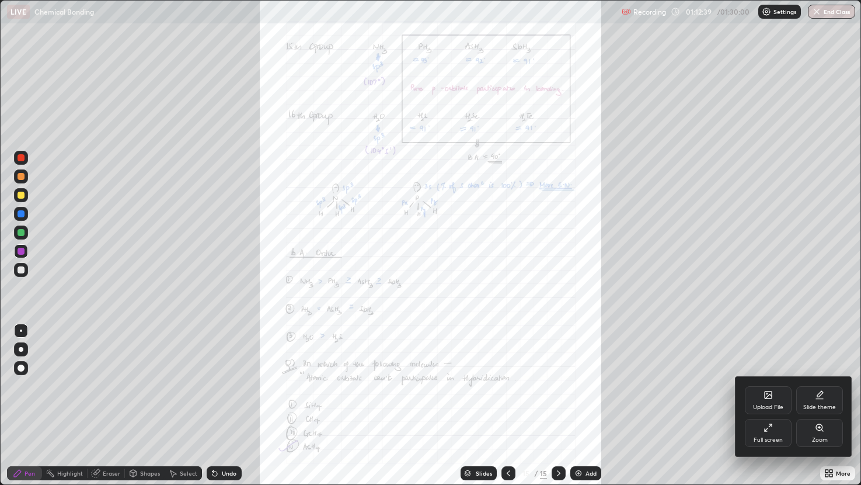
click at [817, 385] on icon at bounding box center [819, 427] width 9 height 9
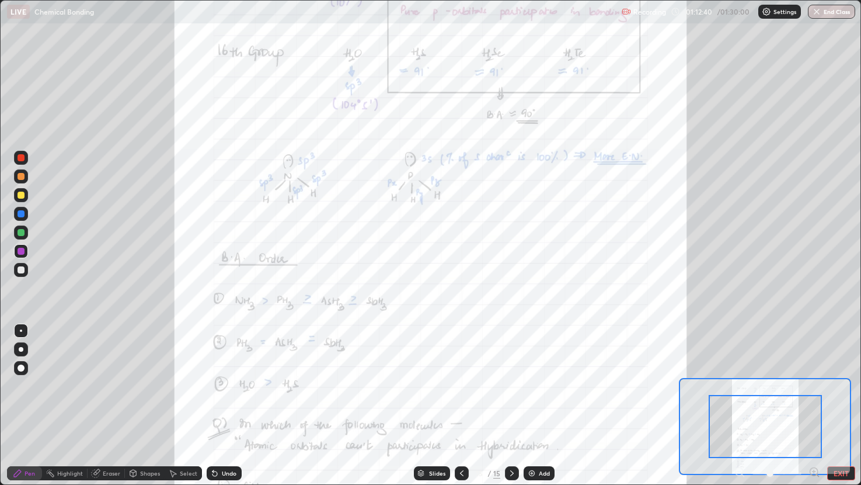
click at [814, 385] on icon at bounding box center [814, 471] width 3 height 0
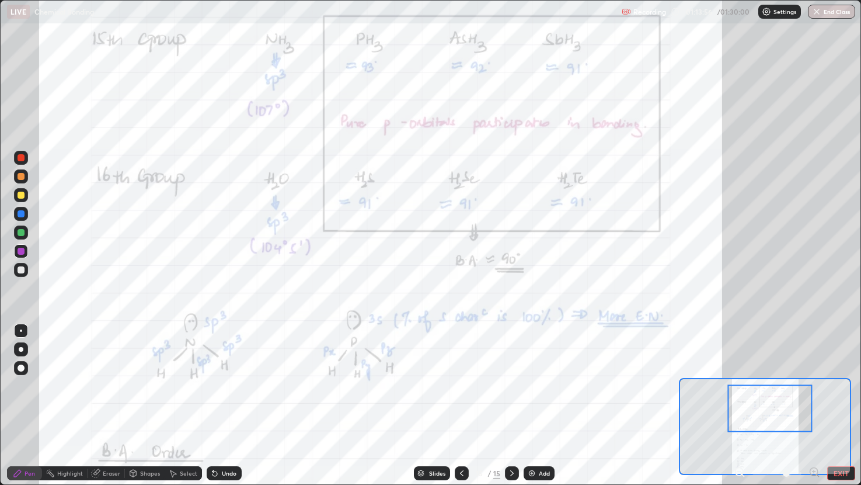
click at [763, 385] on div at bounding box center [769, 407] width 85 height 47
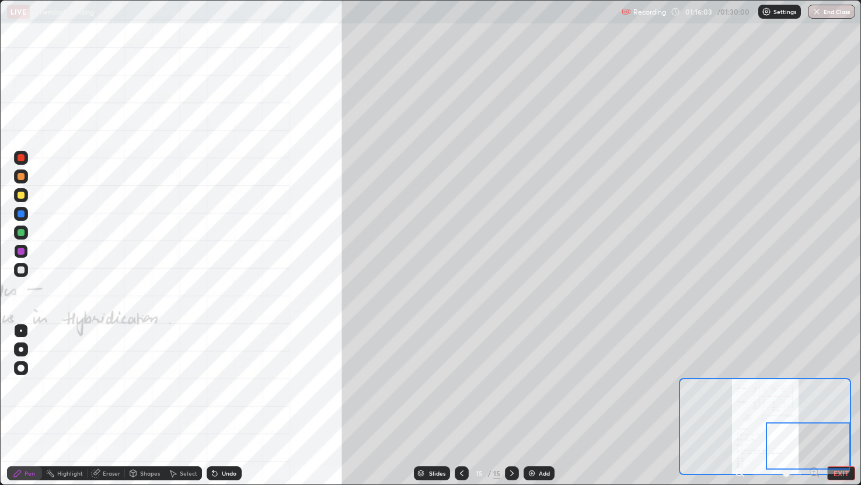
click at [831, 13] on button "End Class" at bounding box center [831, 12] width 47 height 14
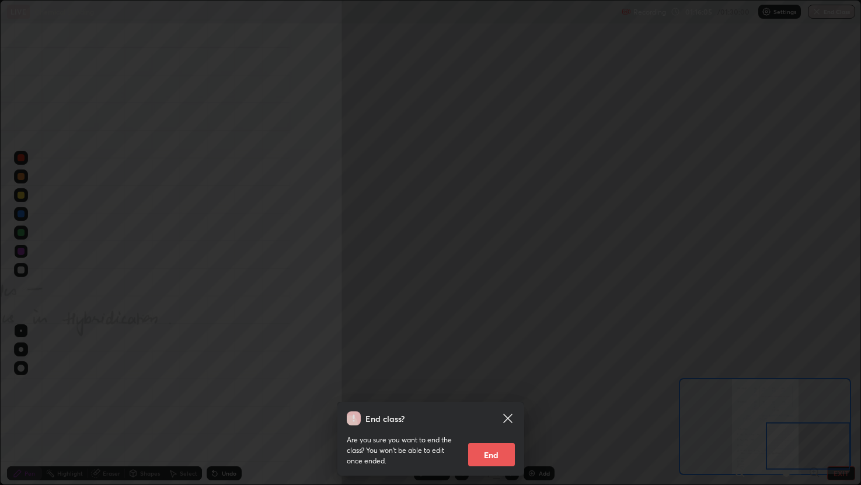
click at [489, 385] on button "End" at bounding box center [491, 454] width 47 height 23
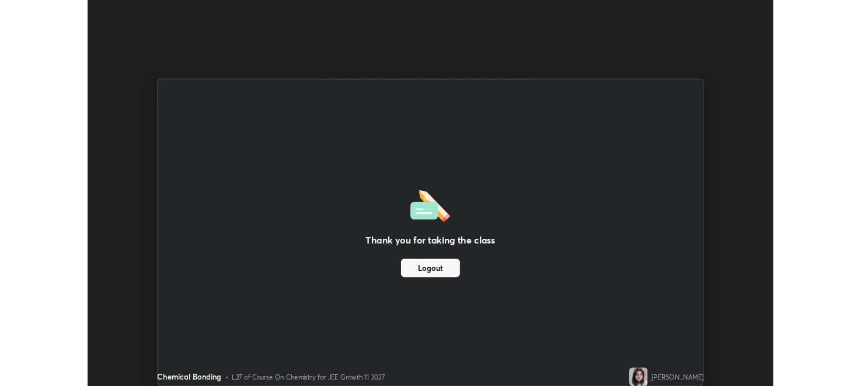
scroll to position [57999, 57524]
